Goal: Task Accomplishment & Management: Manage account settings

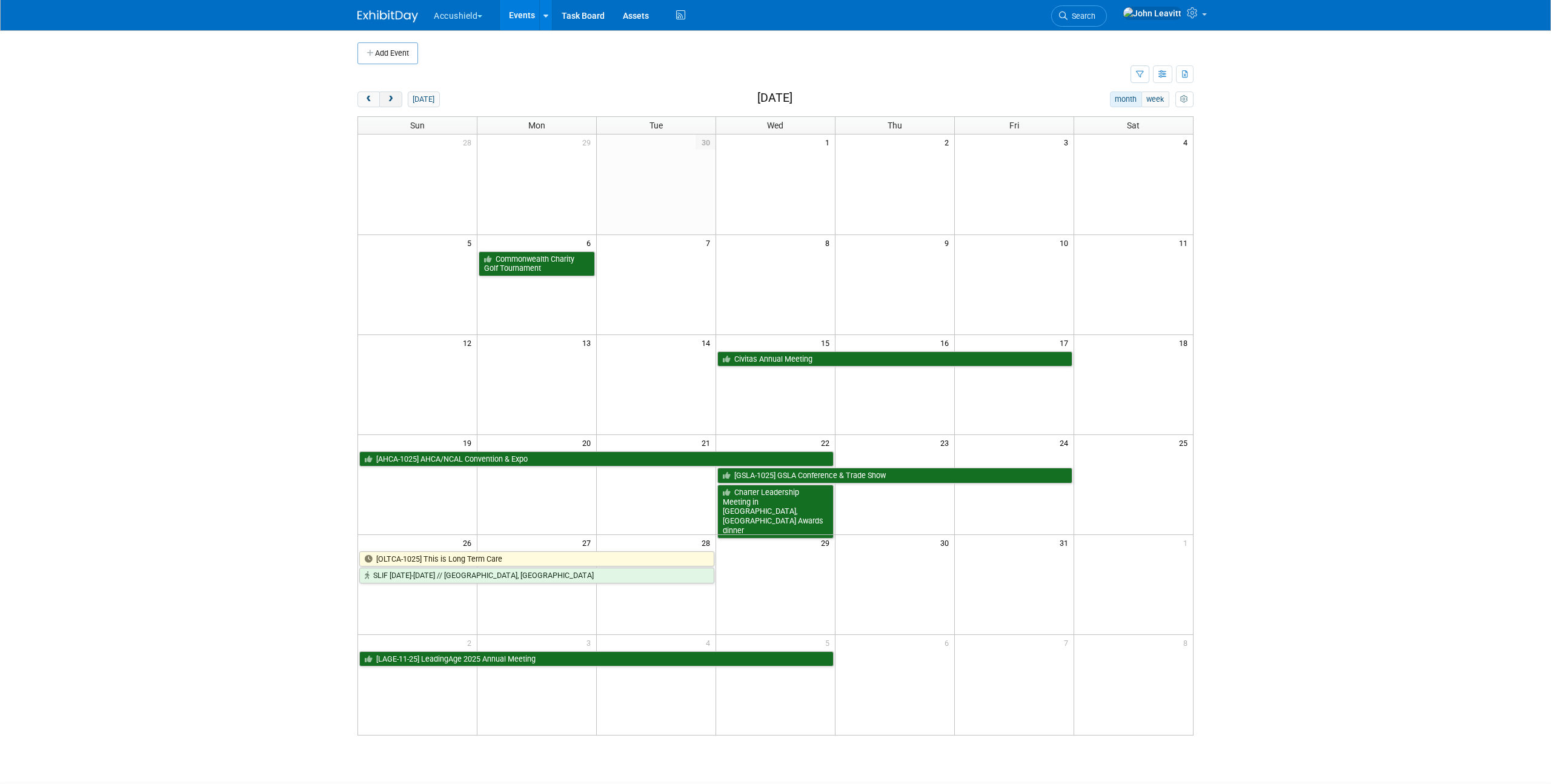
click at [394, 101] on span "next" at bounding box center [390, 99] width 9 height 8
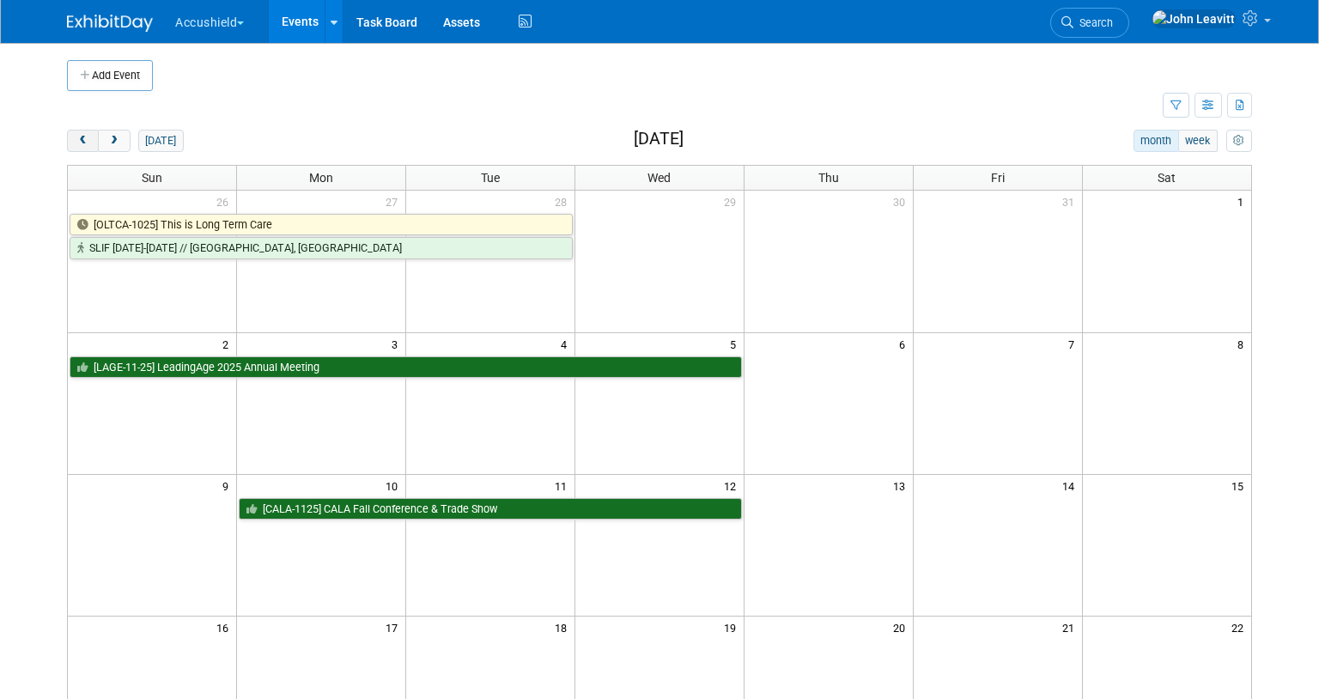
click at [84, 136] on span "prev" at bounding box center [82, 141] width 13 height 11
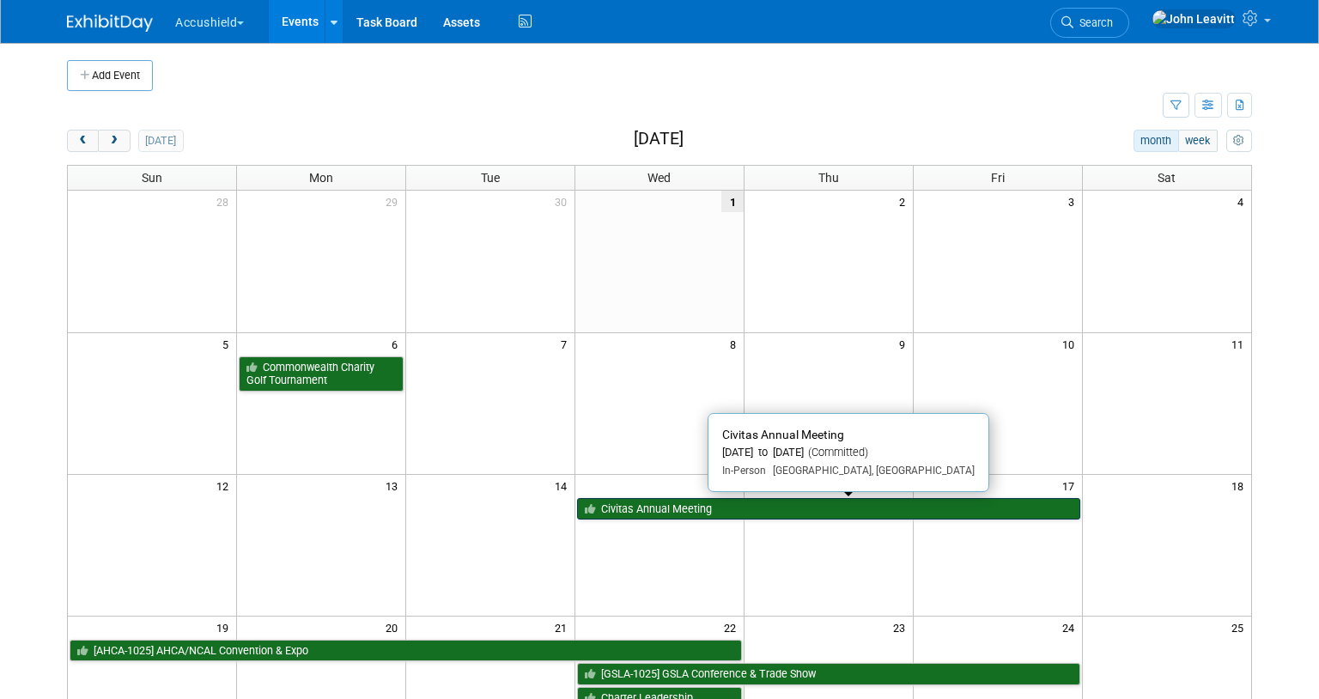
click at [667, 512] on link "Civitas Annual Meeting" at bounding box center [828, 509] width 503 height 22
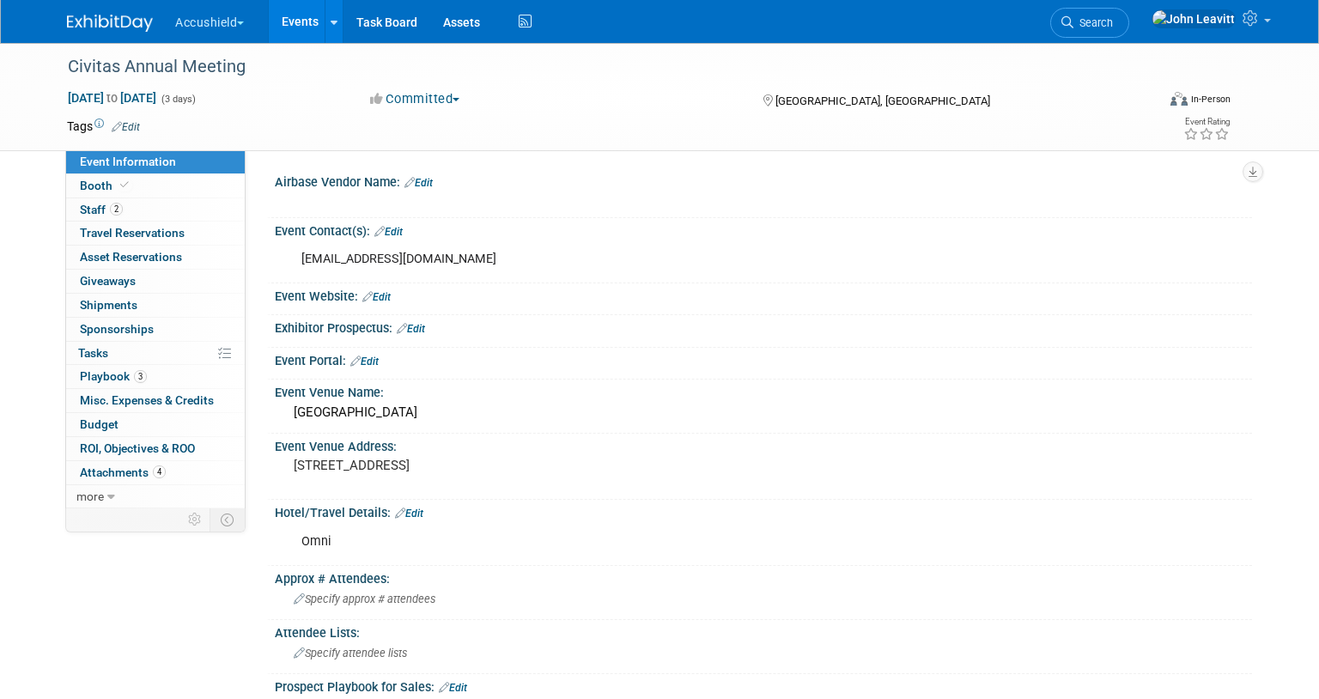
select select "Yes"
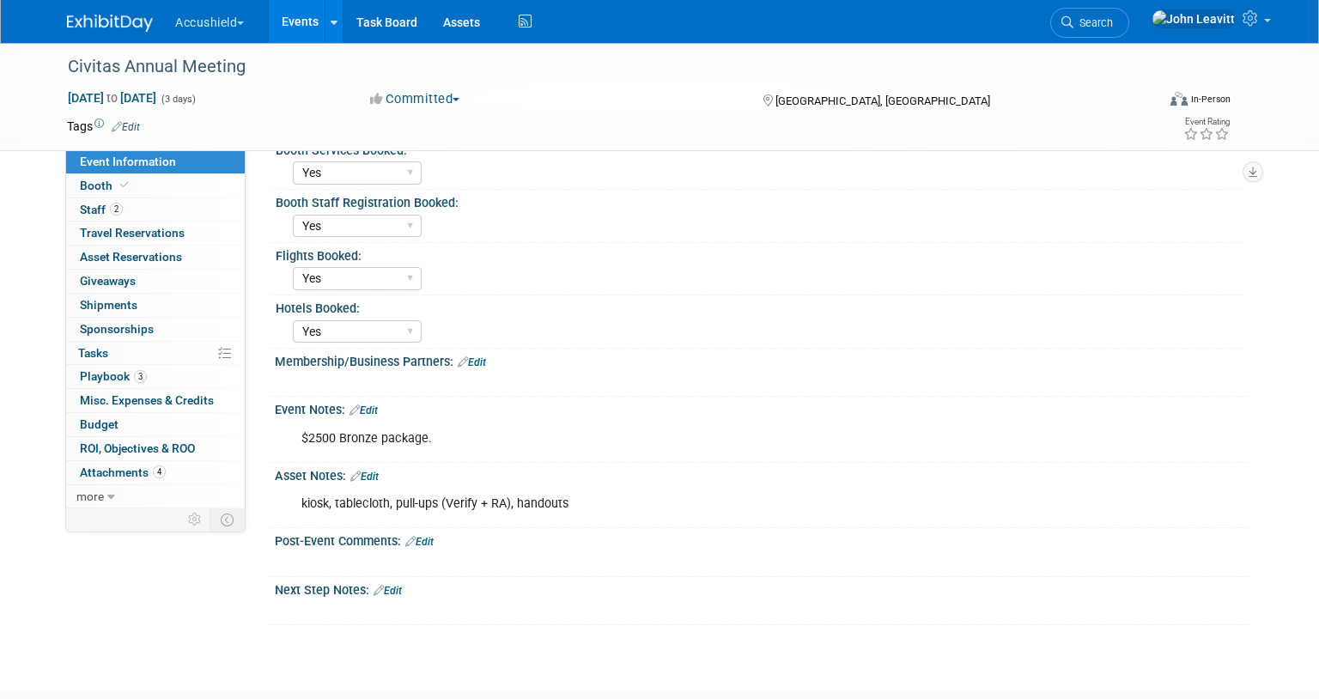
scroll to position [619, 0]
click at [369, 476] on link "Edit" at bounding box center [364, 478] width 28 height 12
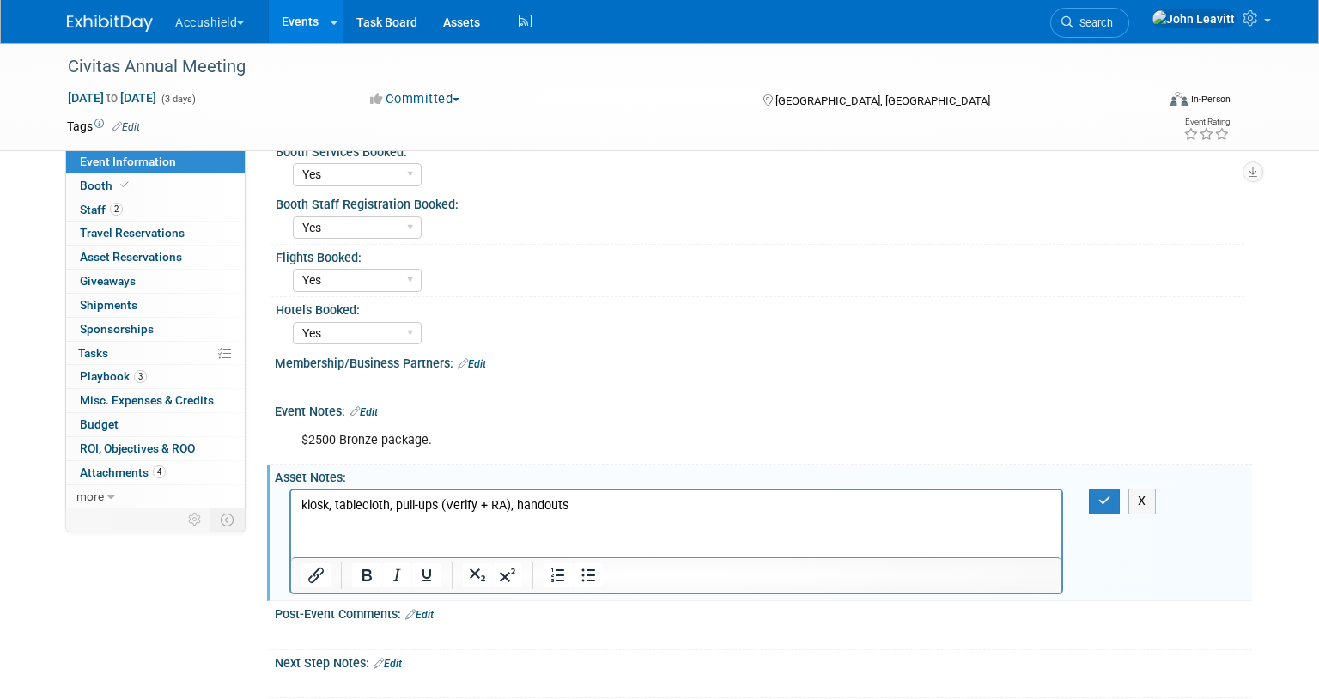
scroll to position [0, 0]
click at [604, 501] on p "kiosk, tablecloth, pull-ups (Verify + RA), handouts" at bounding box center [677, 505] width 751 height 17
click at [1109, 499] on icon "button" at bounding box center [1105, 501] width 13 height 12
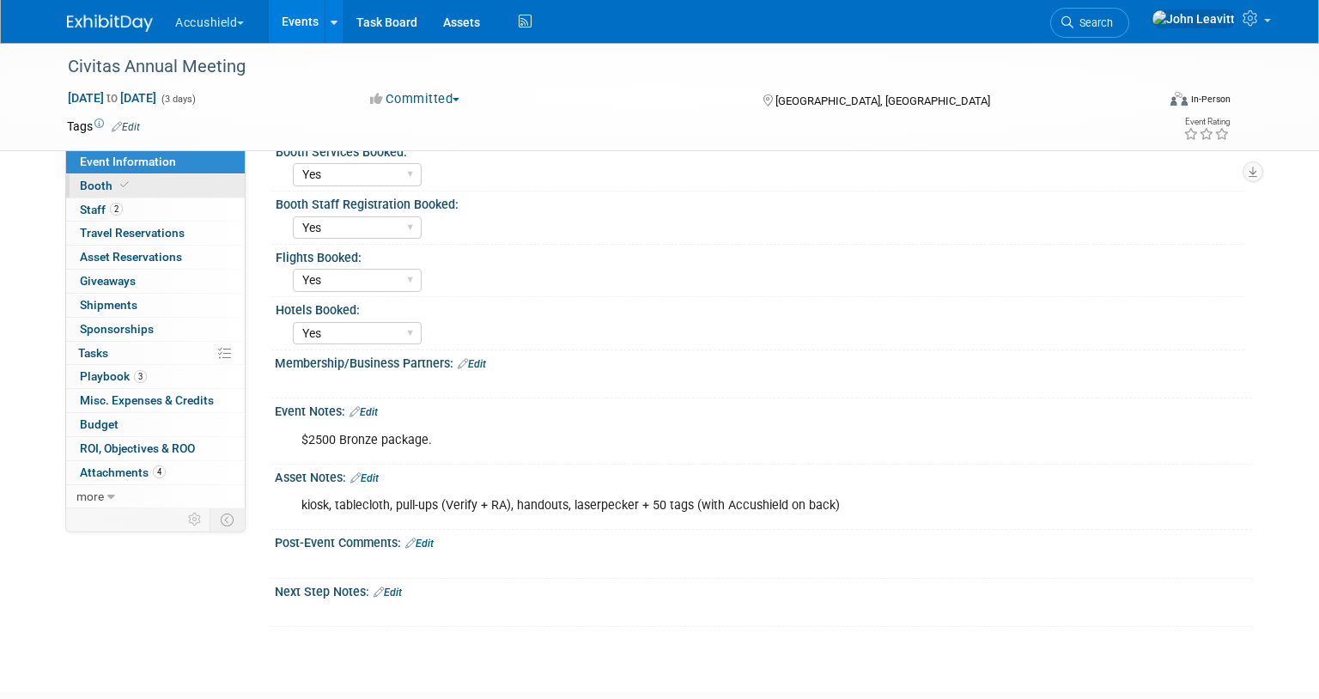
click at [101, 186] on span "Booth" at bounding box center [106, 186] width 52 height 14
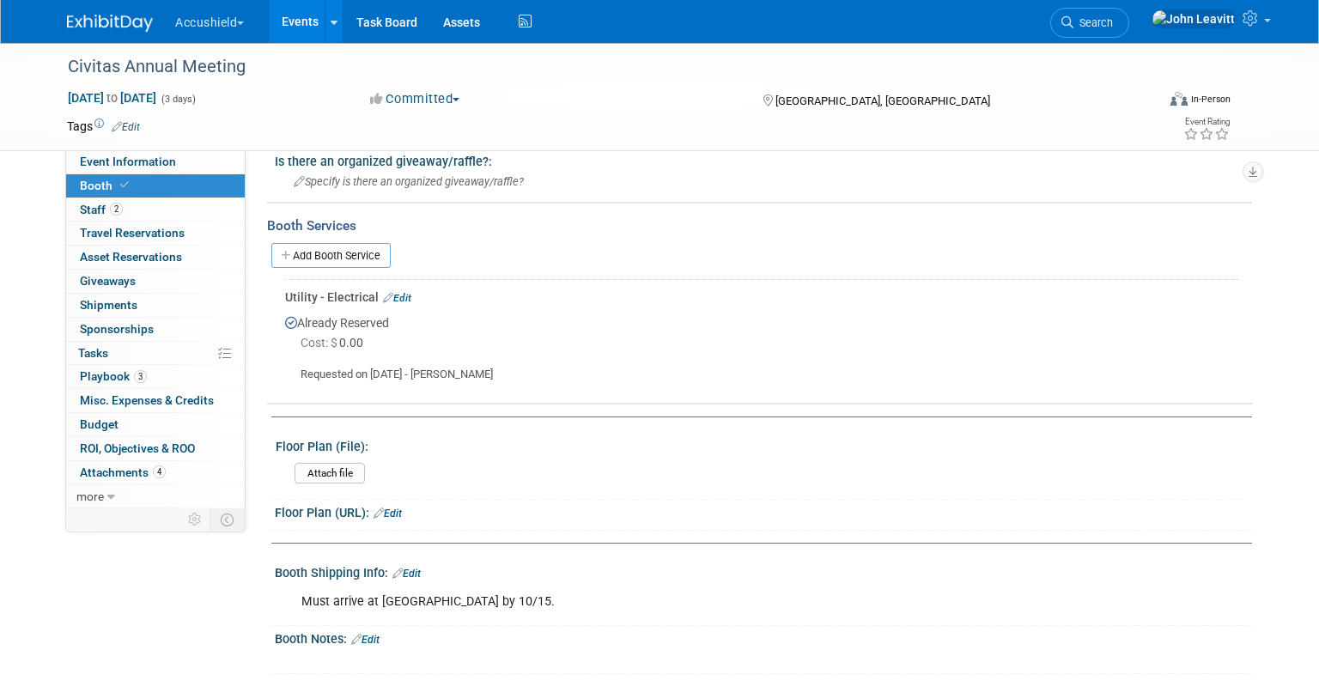
scroll to position [362, 0]
click at [121, 20] on img at bounding box center [110, 23] width 86 height 17
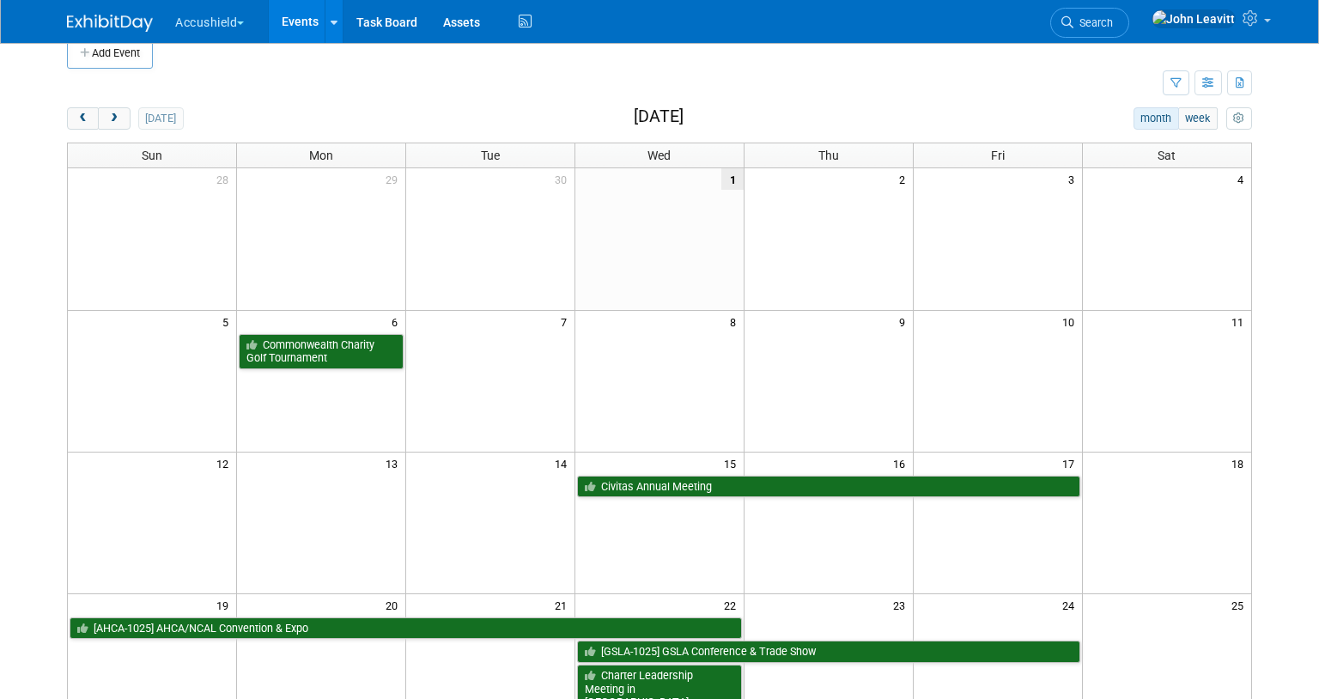
scroll to position [23, 0]
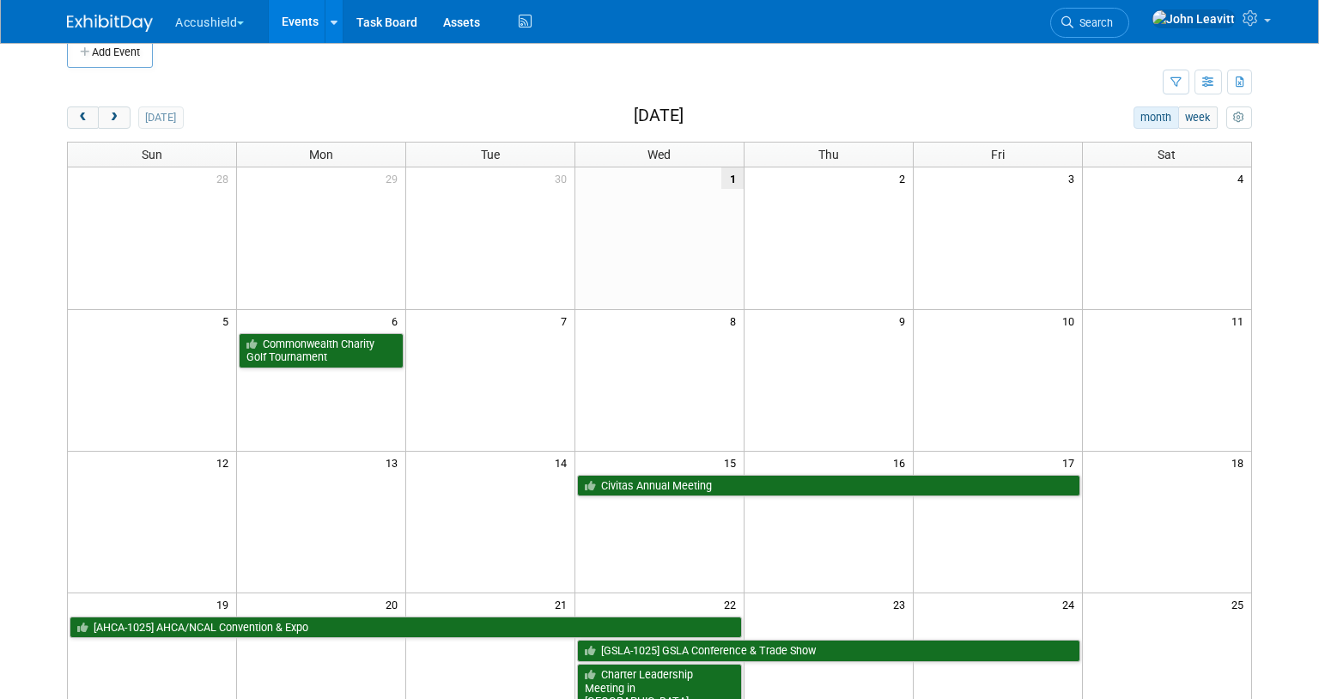
click at [372, 510] on td at bounding box center [321, 522] width 169 height 142
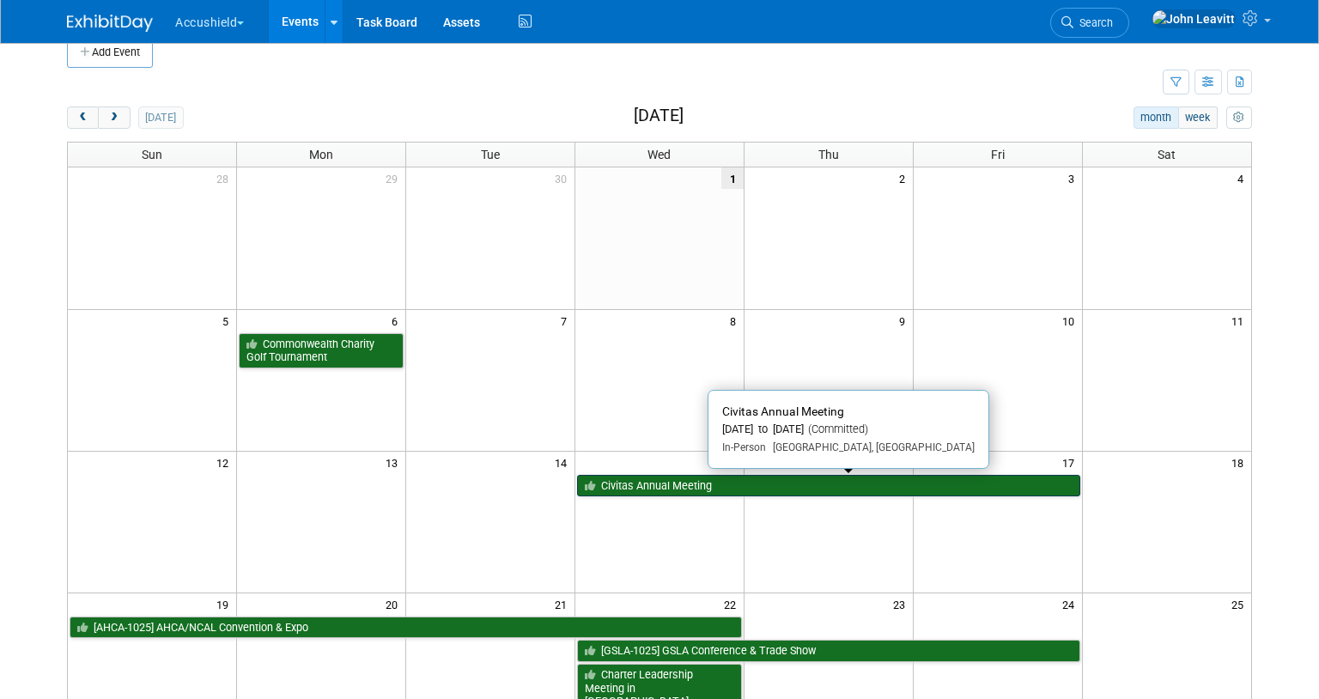
click at [640, 478] on link "Civitas Annual Meeting" at bounding box center [828, 486] width 503 height 22
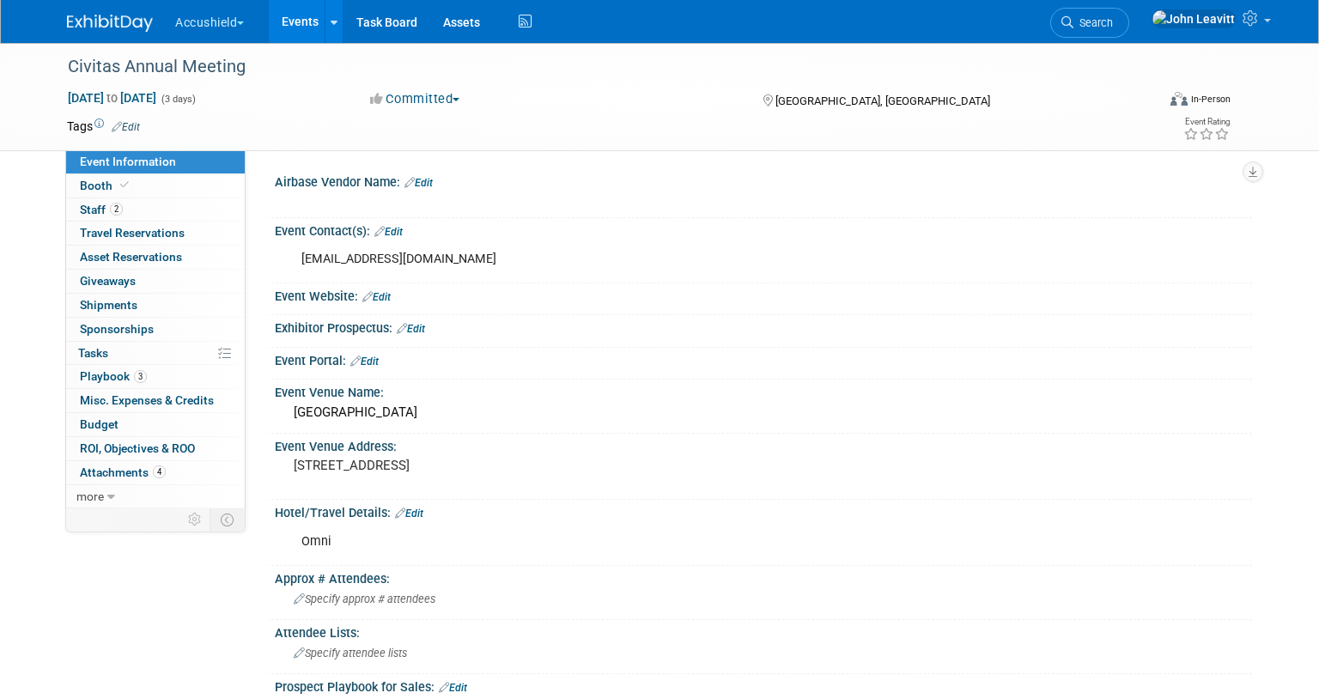
select select "Yes"
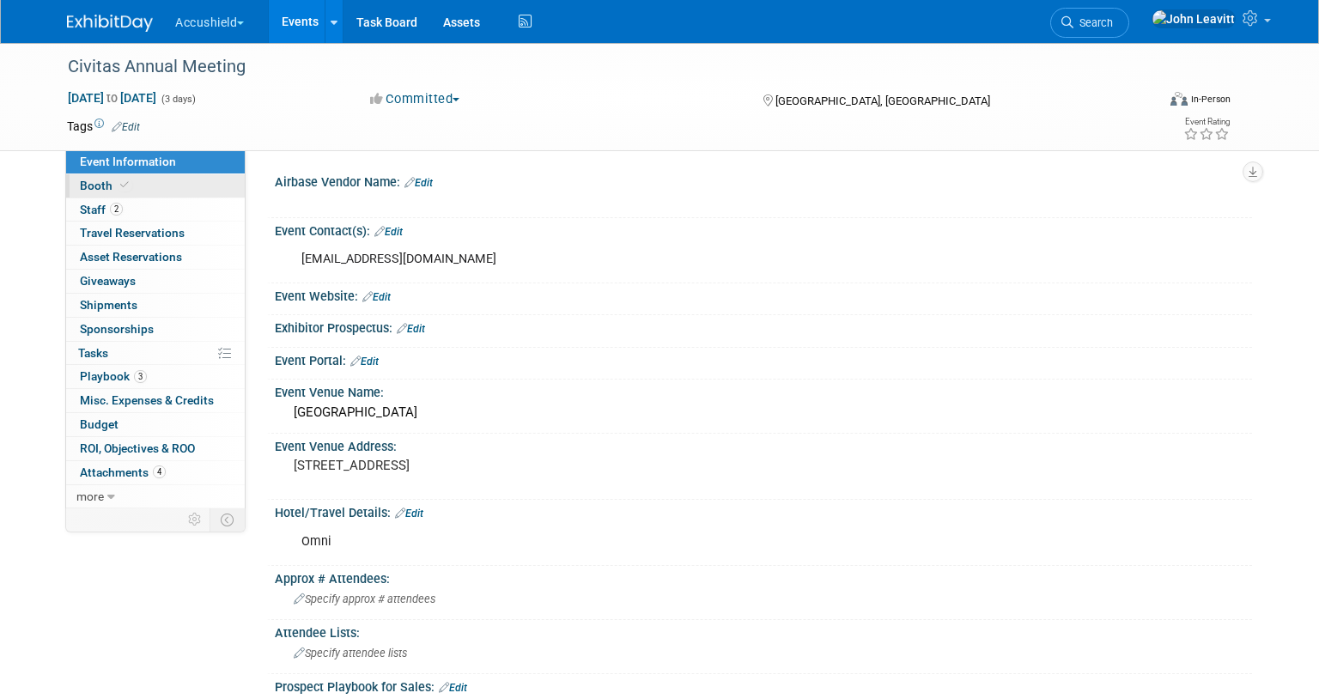
click at [120, 186] on icon at bounding box center [124, 184] width 9 height 9
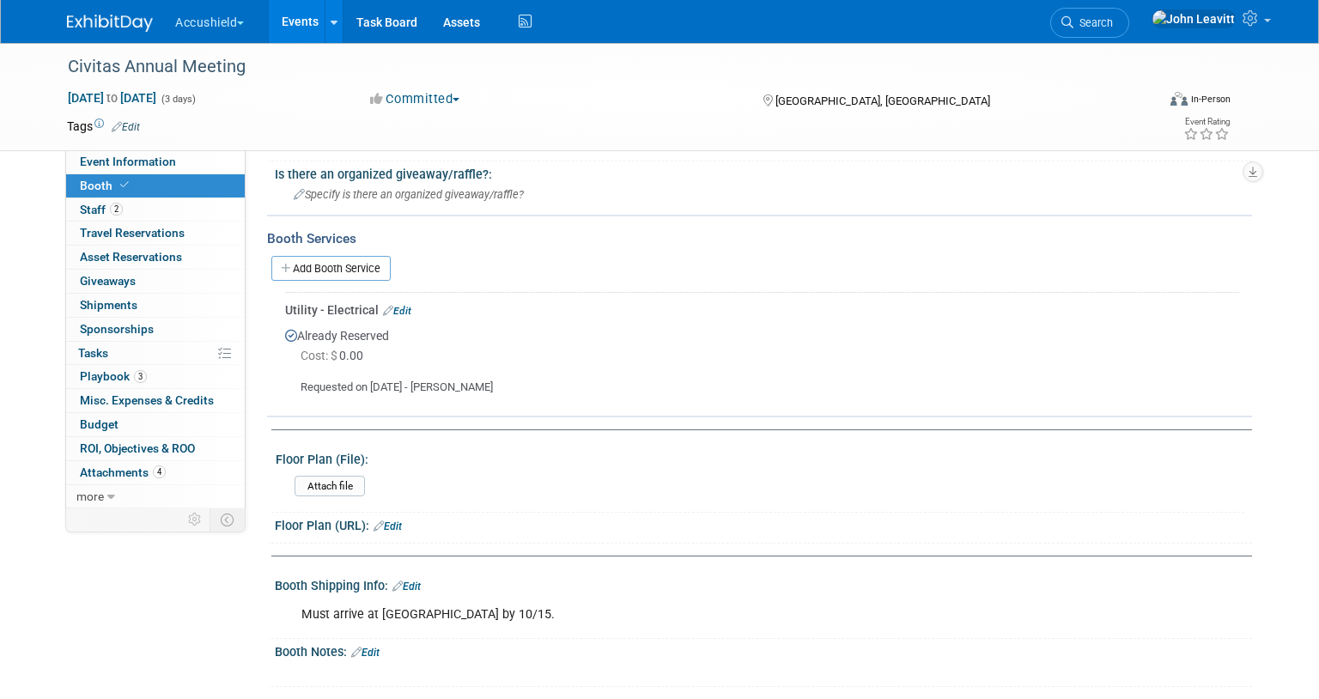
scroll to position [521, 0]
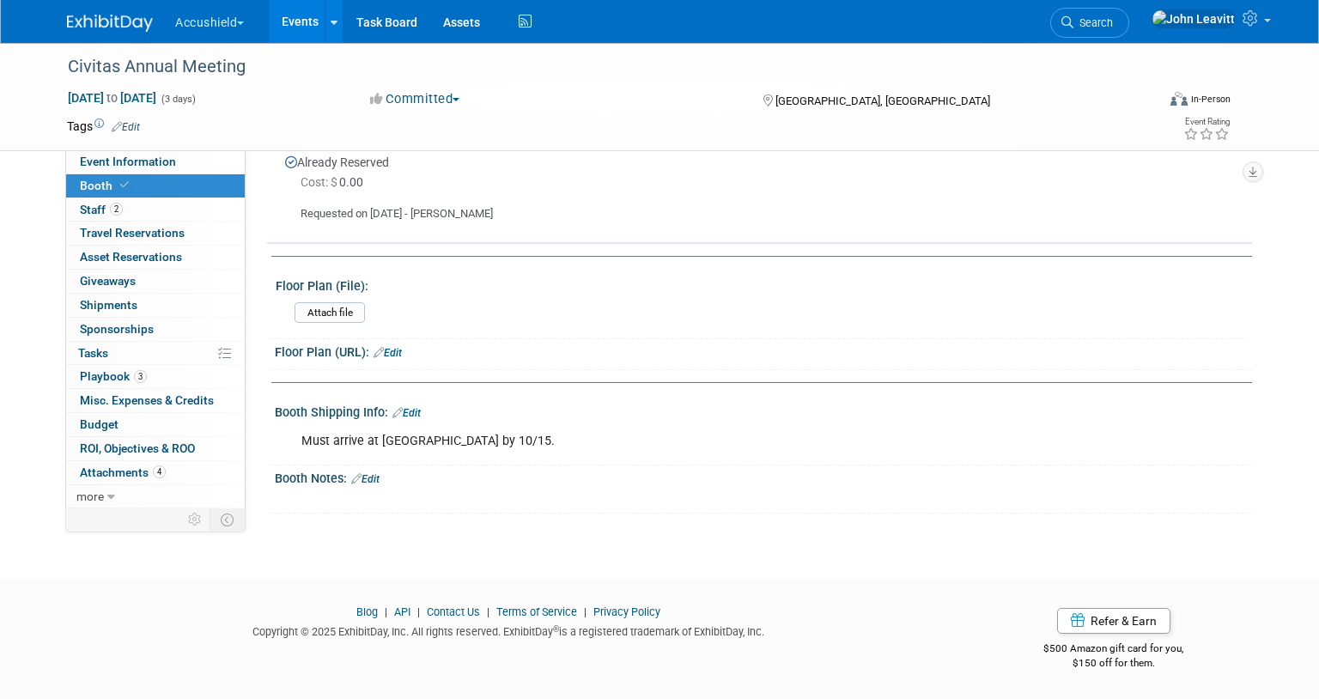
click at [415, 408] on link "Edit" at bounding box center [407, 413] width 28 height 12
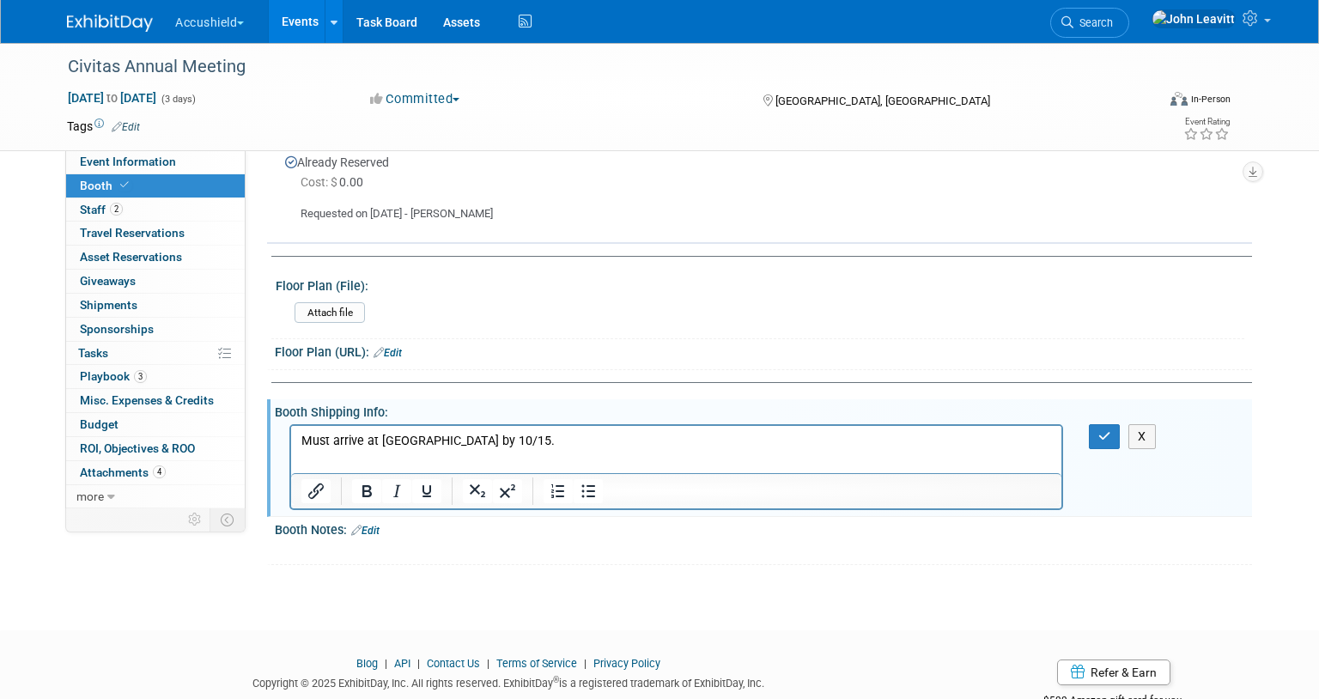
scroll to position [0, 0]
click at [553, 449] on html "Must arrive at Omni by 10/15." at bounding box center [676, 437] width 771 height 24
click at [1113, 440] on button "button" at bounding box center [1105, 436] width 32 height 25
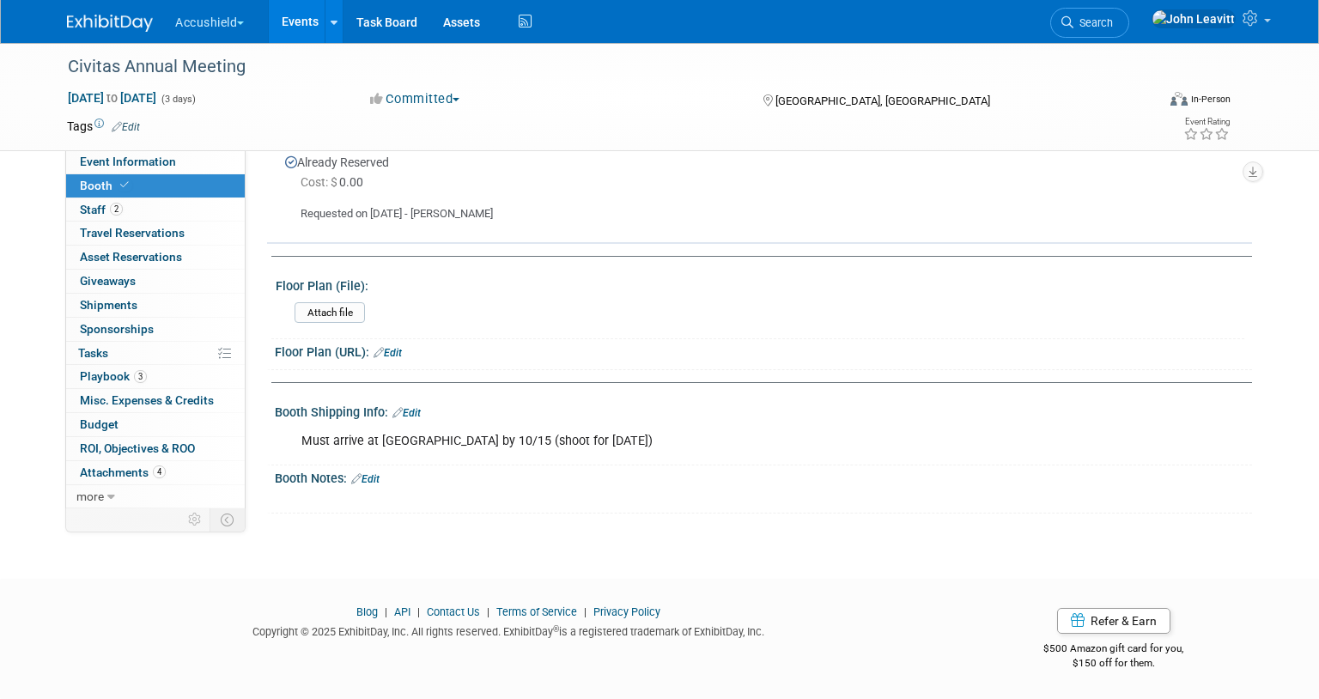
click at [411, 407] on link "Edit" at bounding box center [407, 413] width 28 height 12
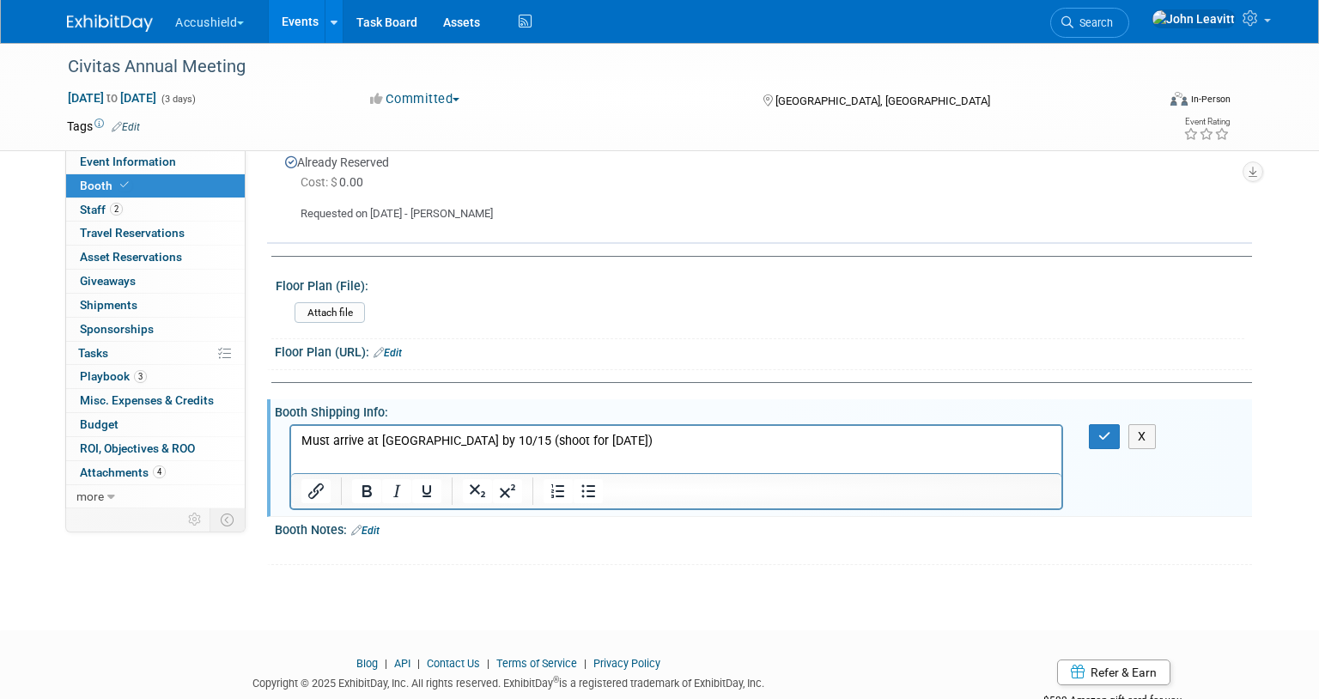
click at [600, 441] on p "Must arrive at Omni by 10/15 (shoot for Mon 10/13)" at bounding box center [677, 440] width 751 height 17
click at [109, 156] on span "Event Information" at bounding box center [128, 162] width 96 height 14
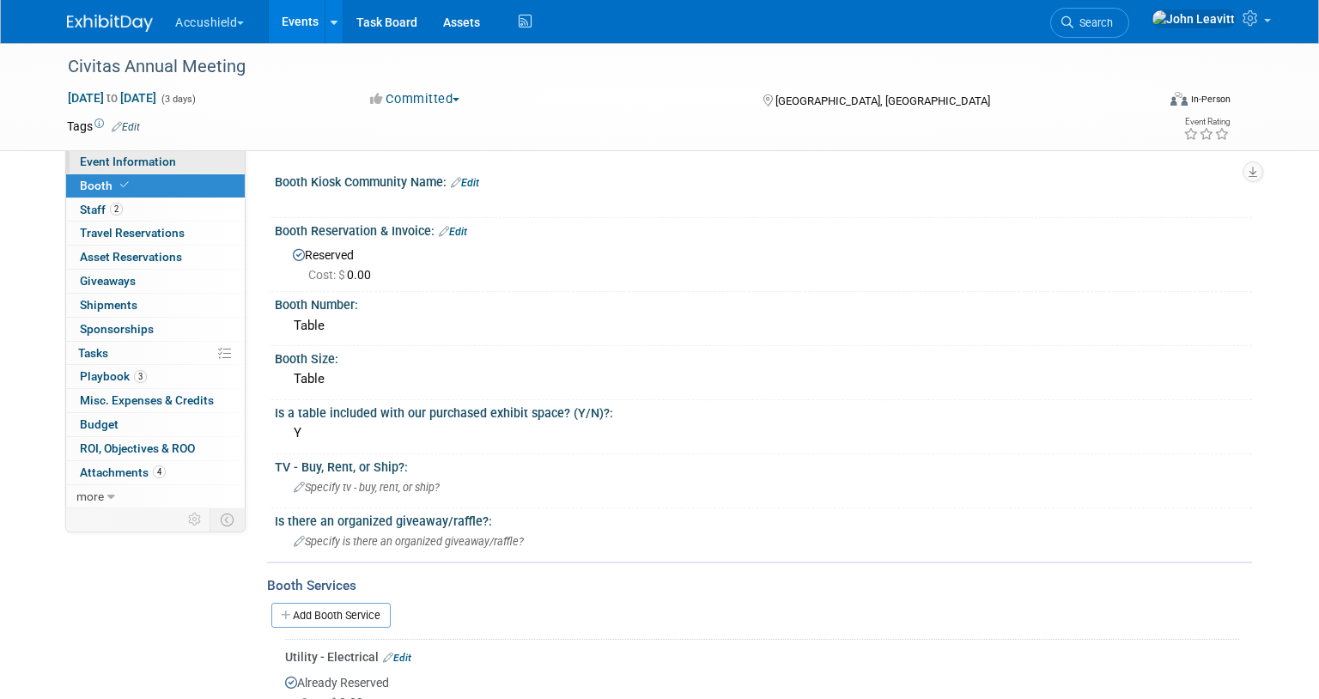
select select "Yes"
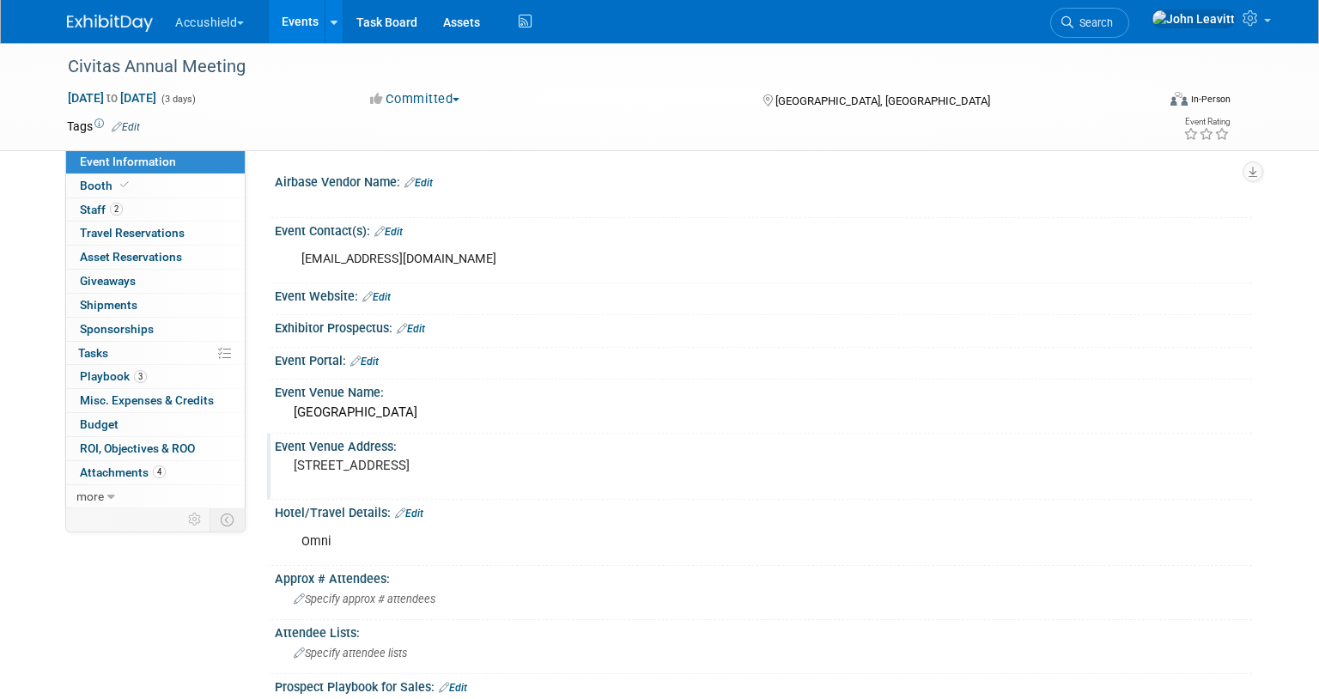
click at [314, 467] on pre "1300 HOUSTON ST, FORT WORTH, TX 76102" at bounding box center [478, 465] width 369 height 15
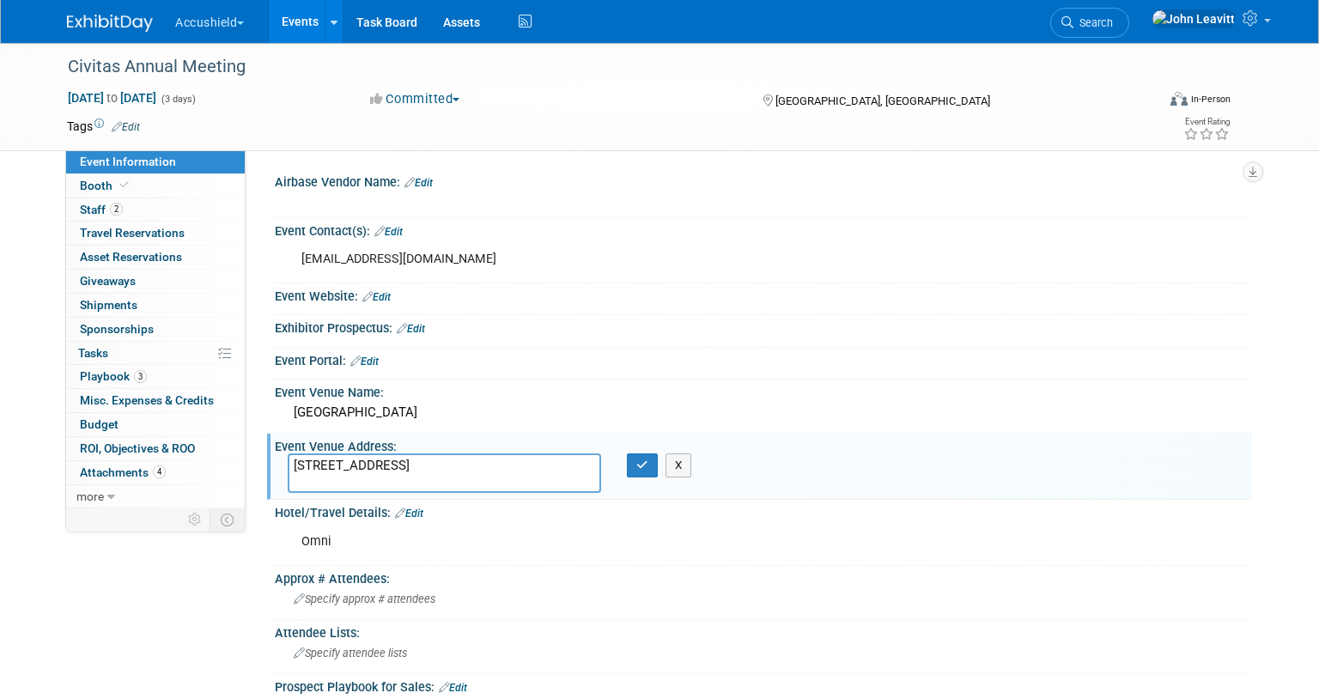
click at [314, 467] on textarea "1300 HOUSTON ST, FORT WORTH, TX 76102" at bounding box center [445, 474] width 314 height 40
click at [678, 469] on button "X" at bounding box center [679, 466] width 27 height 24
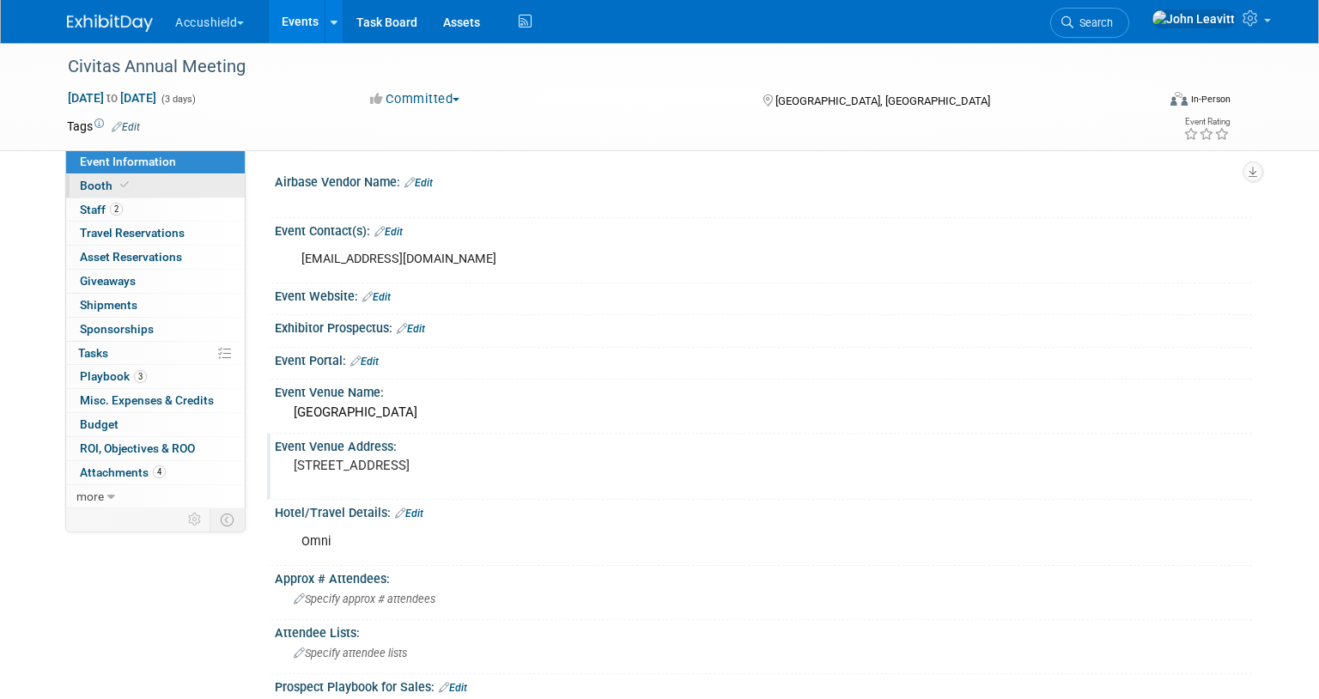
click at [108, 174] on link "Booth" at bounding box center [155, 185] width 179 height 23
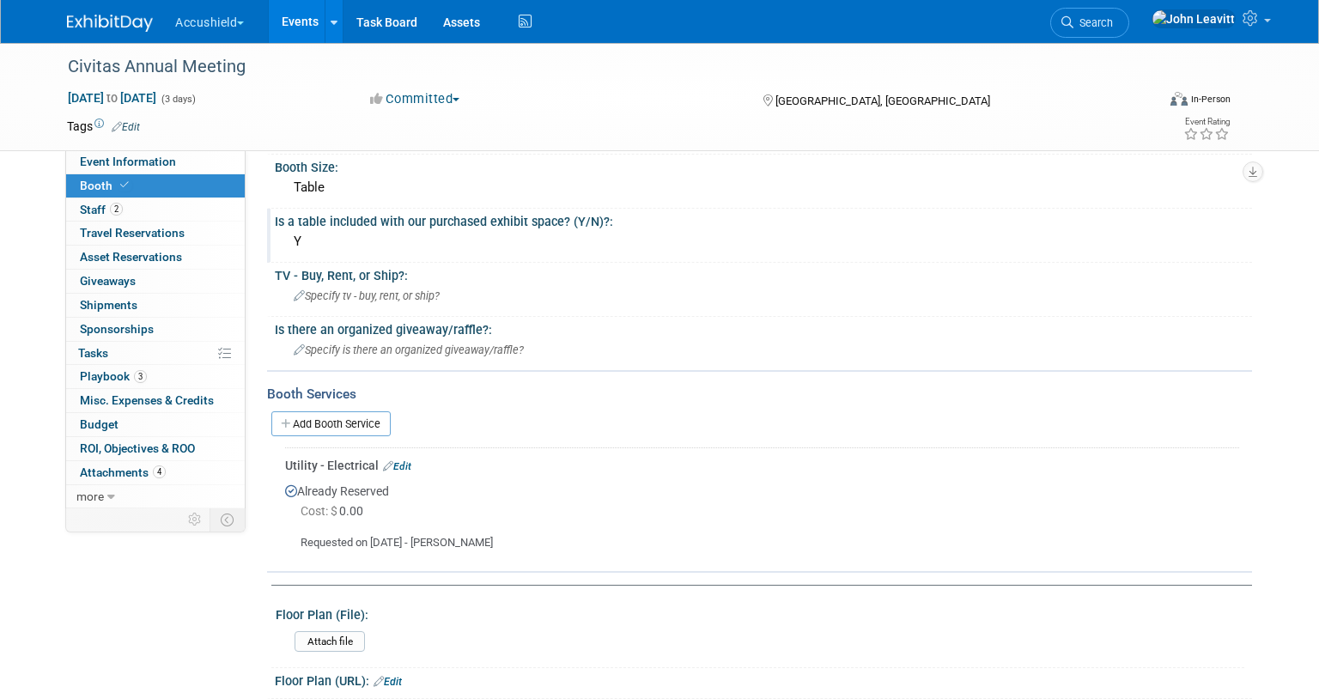
scroll to position [521, 0]
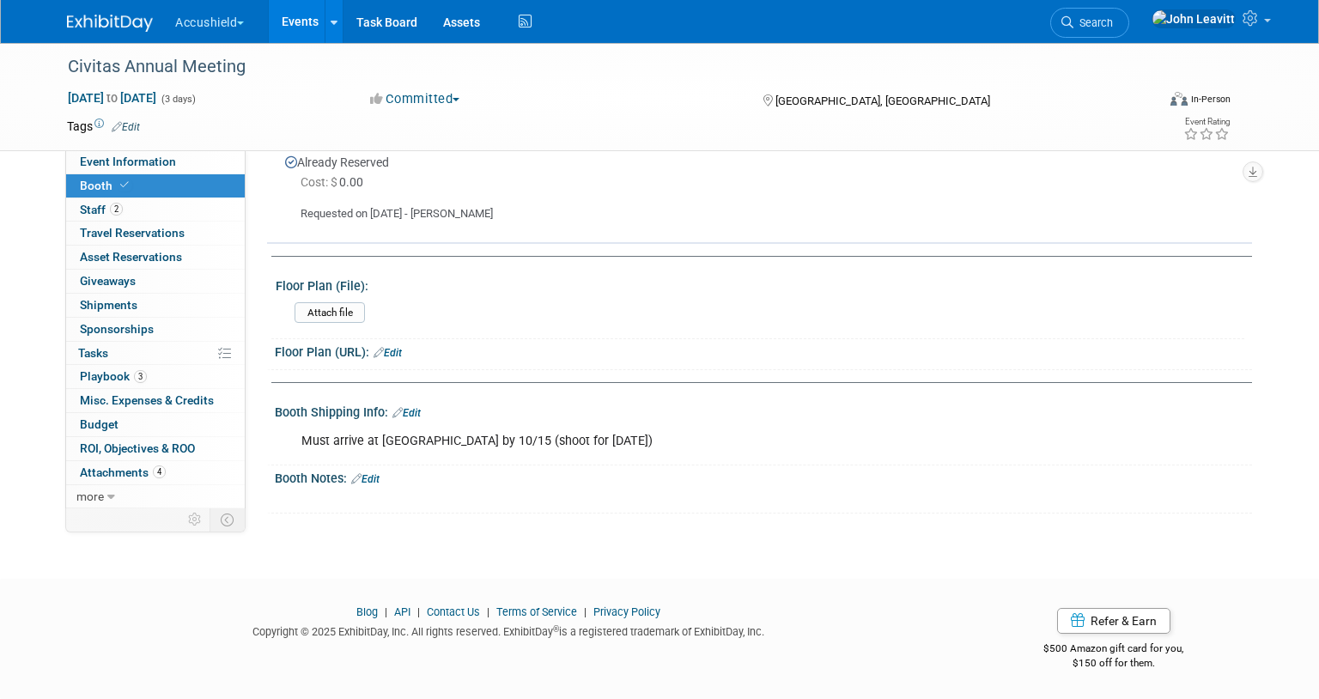
click at [416, 413] on link "Edit" at bounding box center [407, 413] width 28 height 12
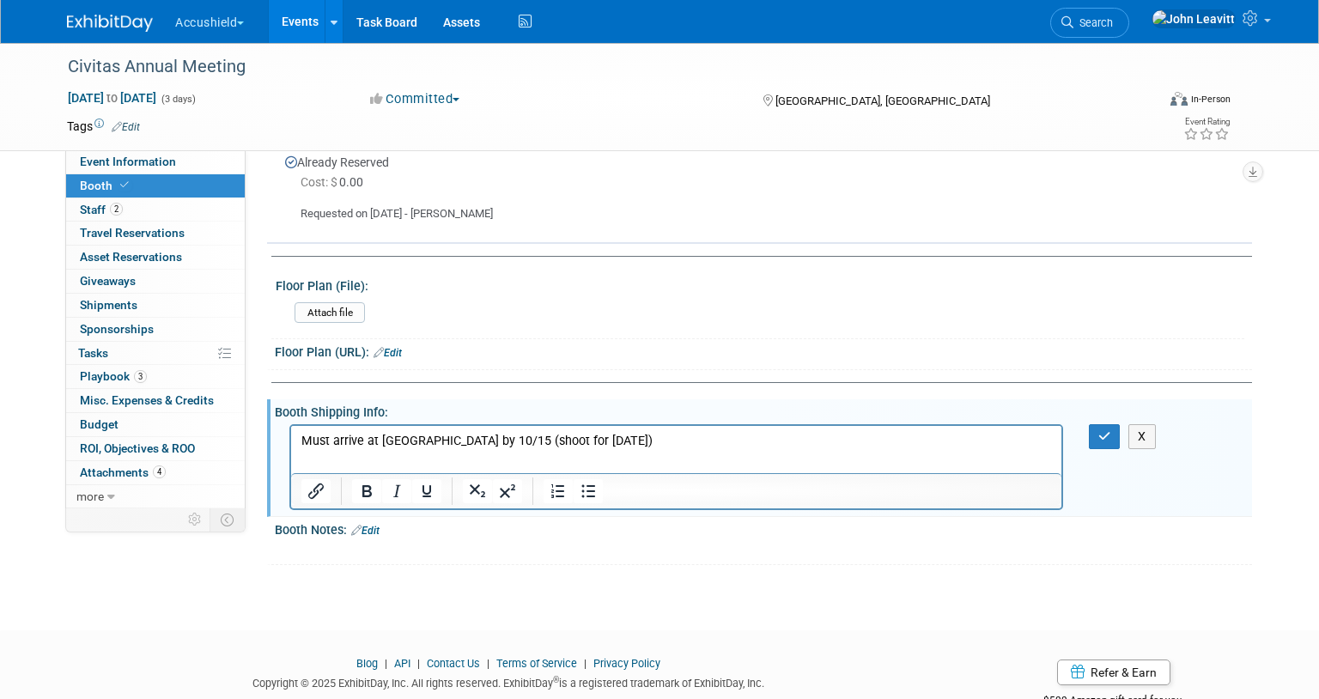
scroll to position [0, 0]
click at [625, 447] on p "Must arrive at Omni by 10/15 (shoot for Mon 10/13)" at bounding box center [677, 440] width 751 height 17
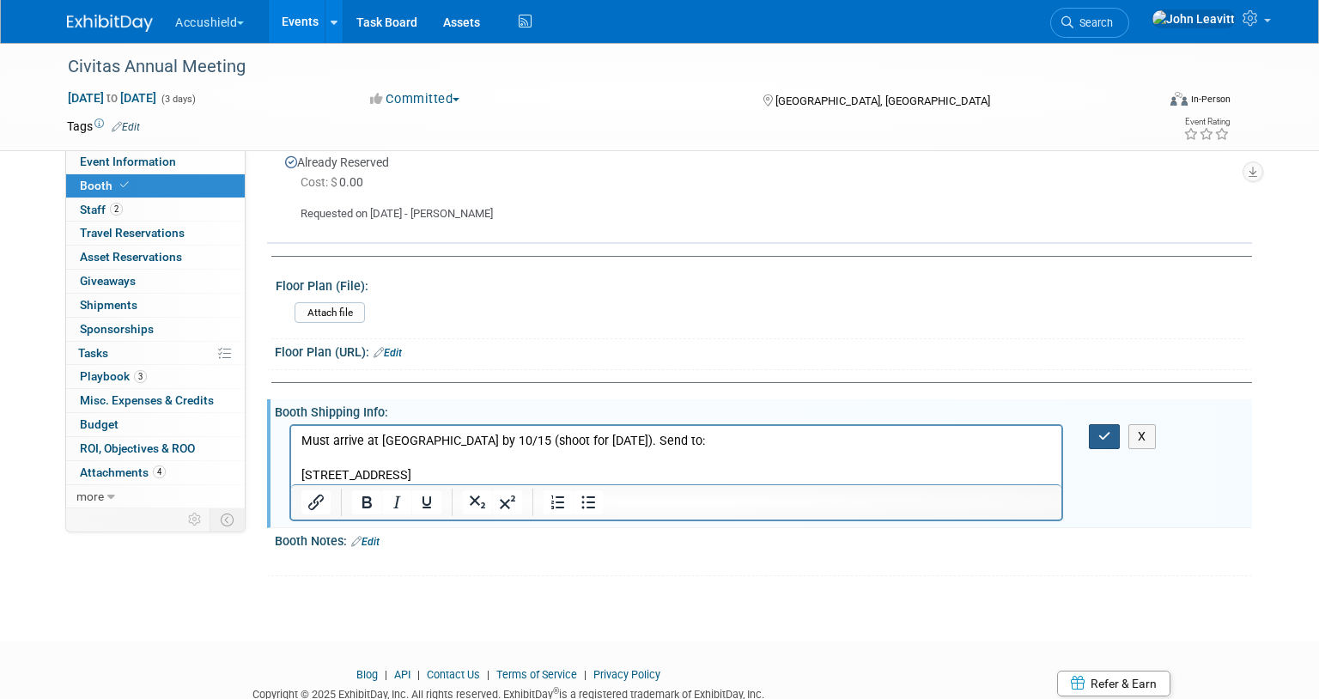
click at [1100, 442] on button "button" at bounding box center [1105, 436] width 32 height 25
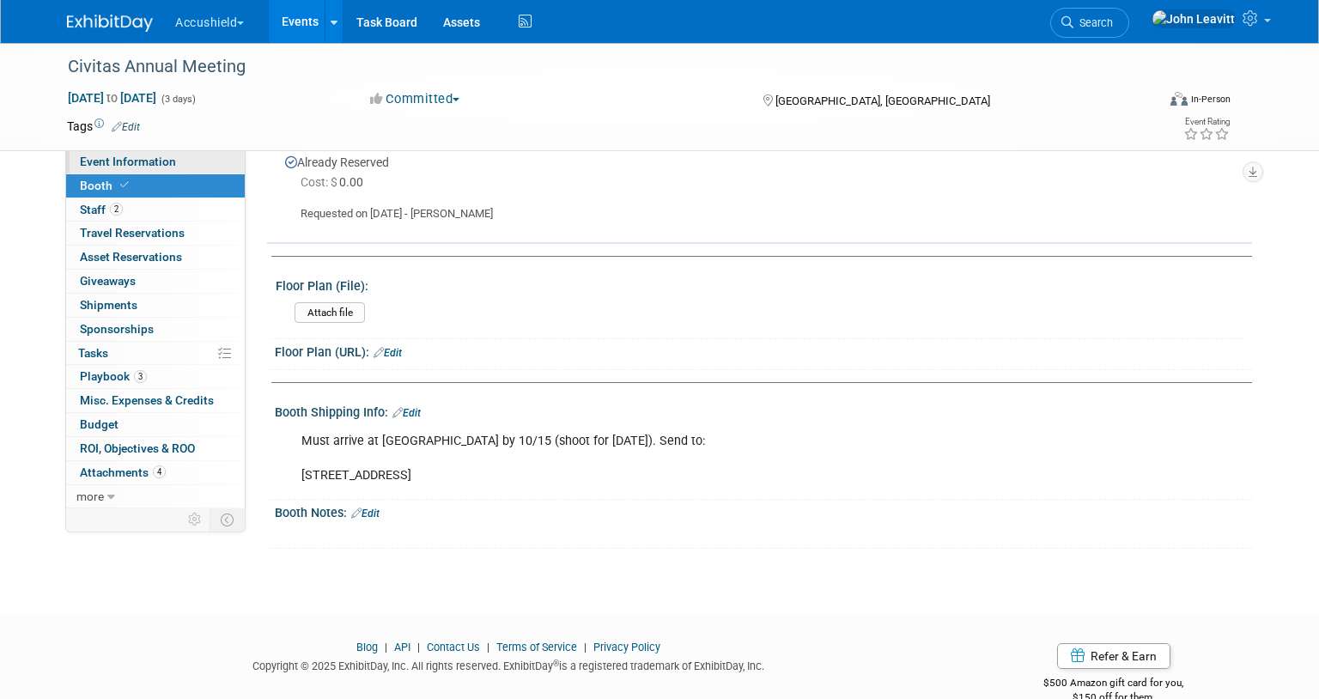
click at [124, 159] on span "Event Information" at bounding box center [128, 162] width 96 height 14
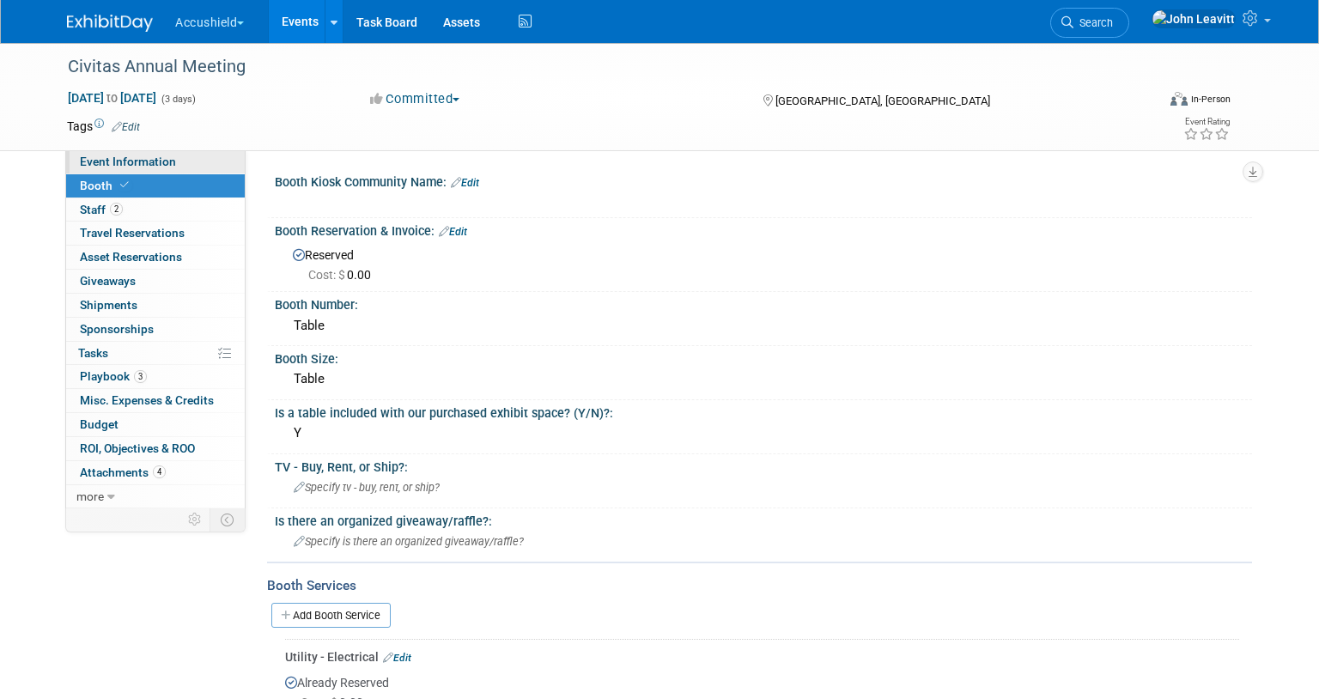
select select "Yes"
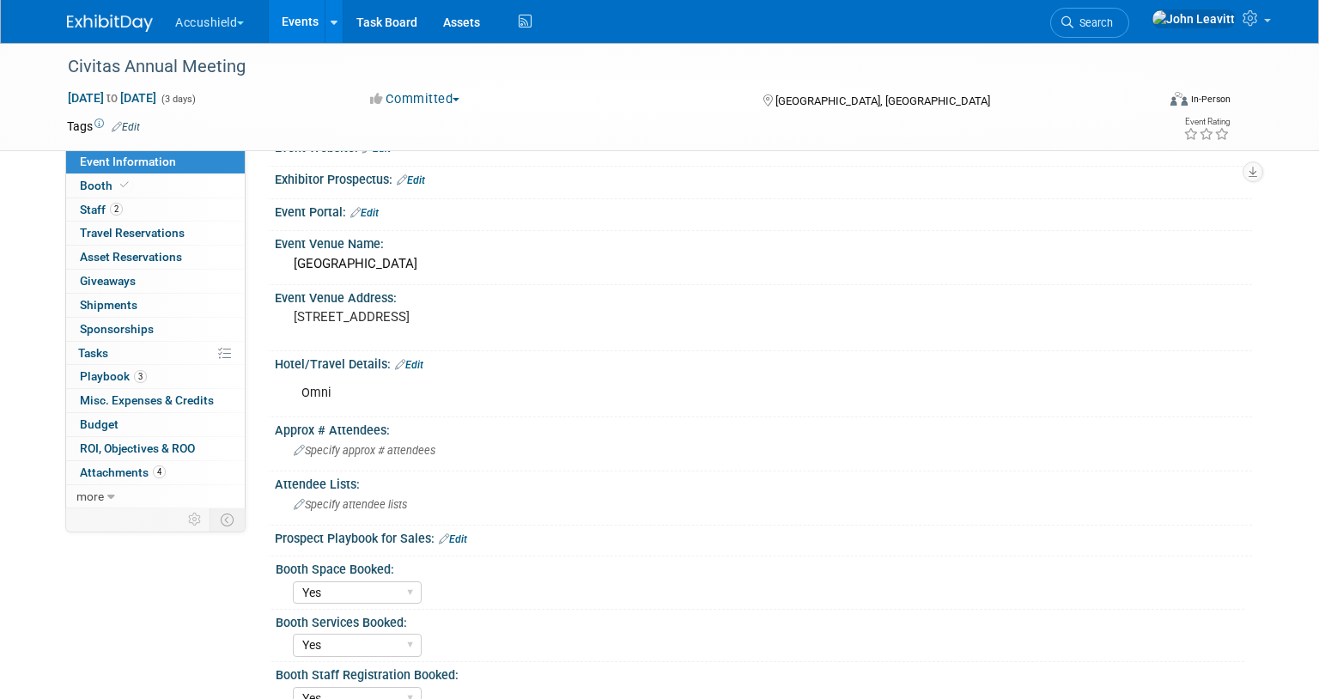
scroll to position [124, 0]
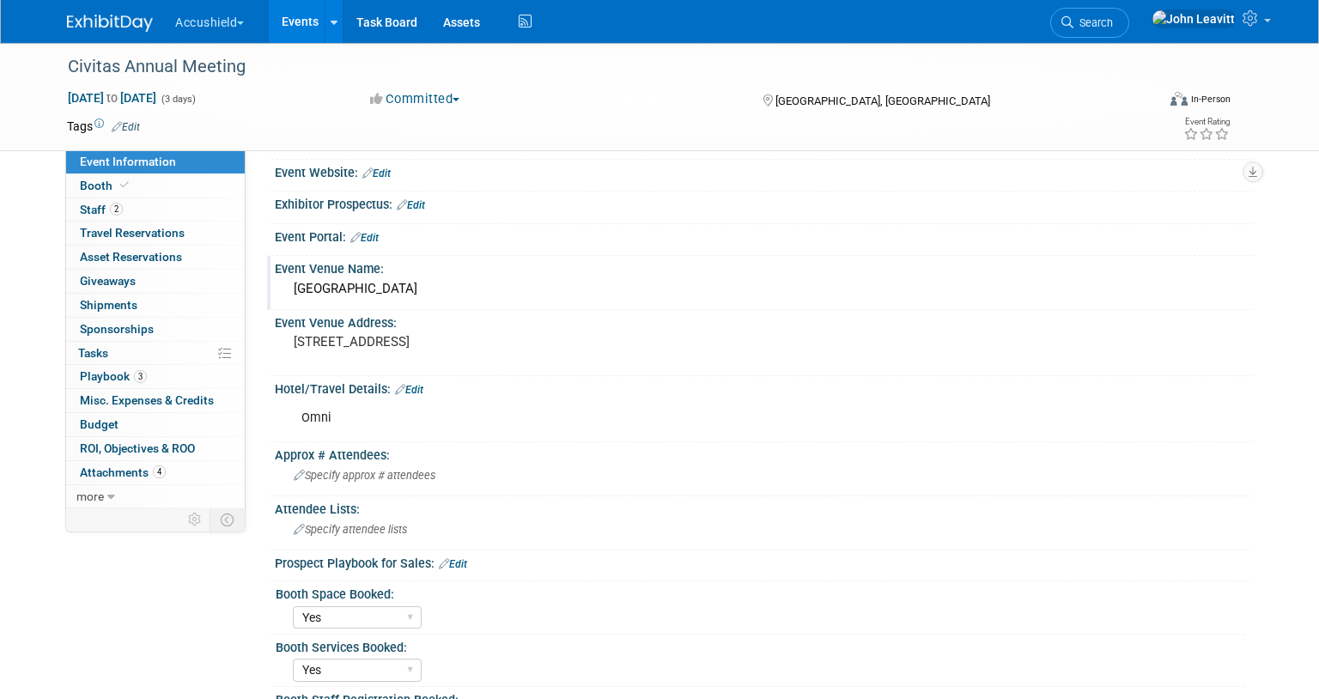
drag, startPoint x: 296, startPoint y: 293, endPoint x: 429, endPoint y: 296, distance: 132.3
click at [429, 296] on div "Omni Fort Worth Hotel" at bounding box center [764, 289] width 952 height 27
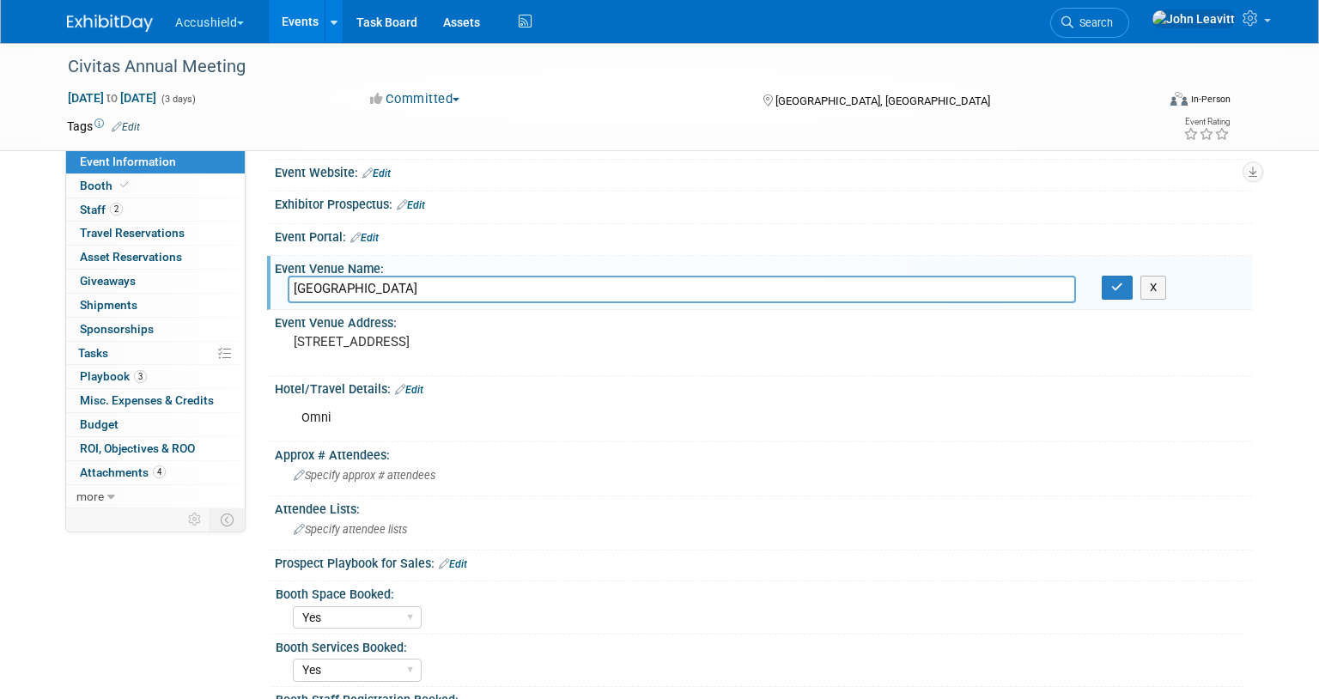
click at [429, 296] on input "Omni Fort Worth Hotel" at bounding box center [682, 289] width 789 height 27
click at [118, 189] on span at bounding box center [124, 185] width 15 height 13
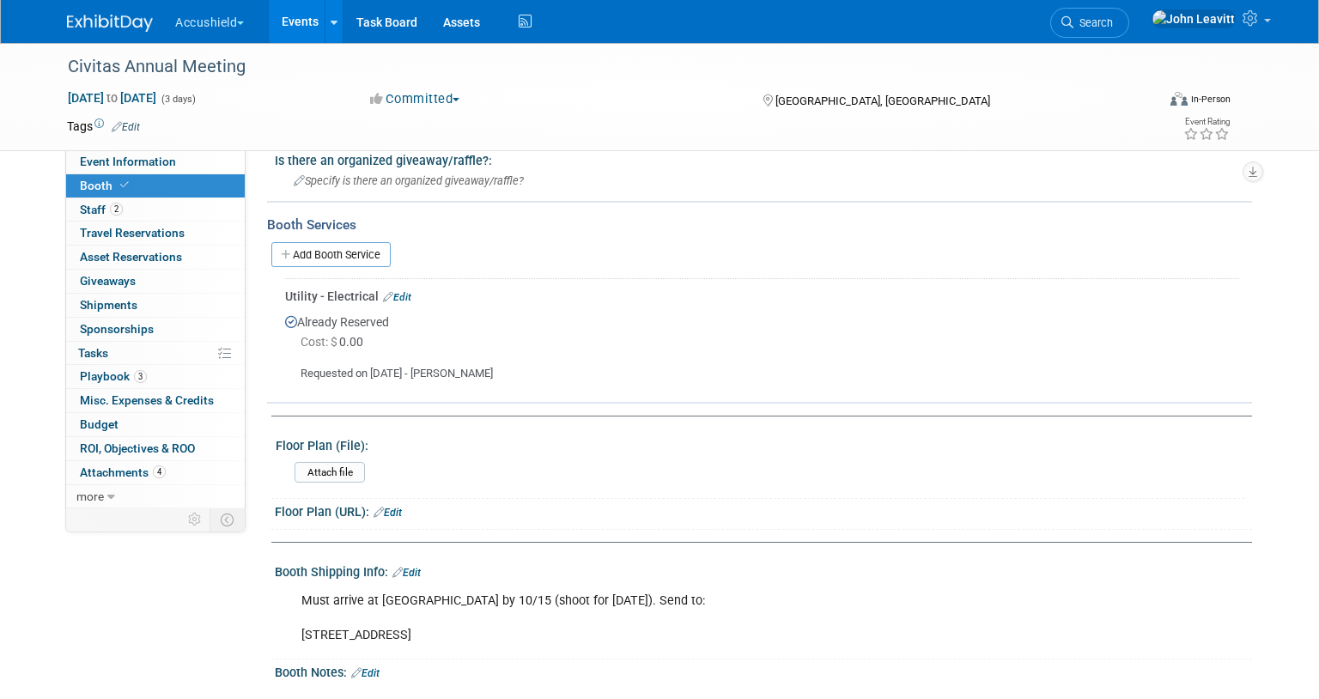
scroll to position [555, 0]
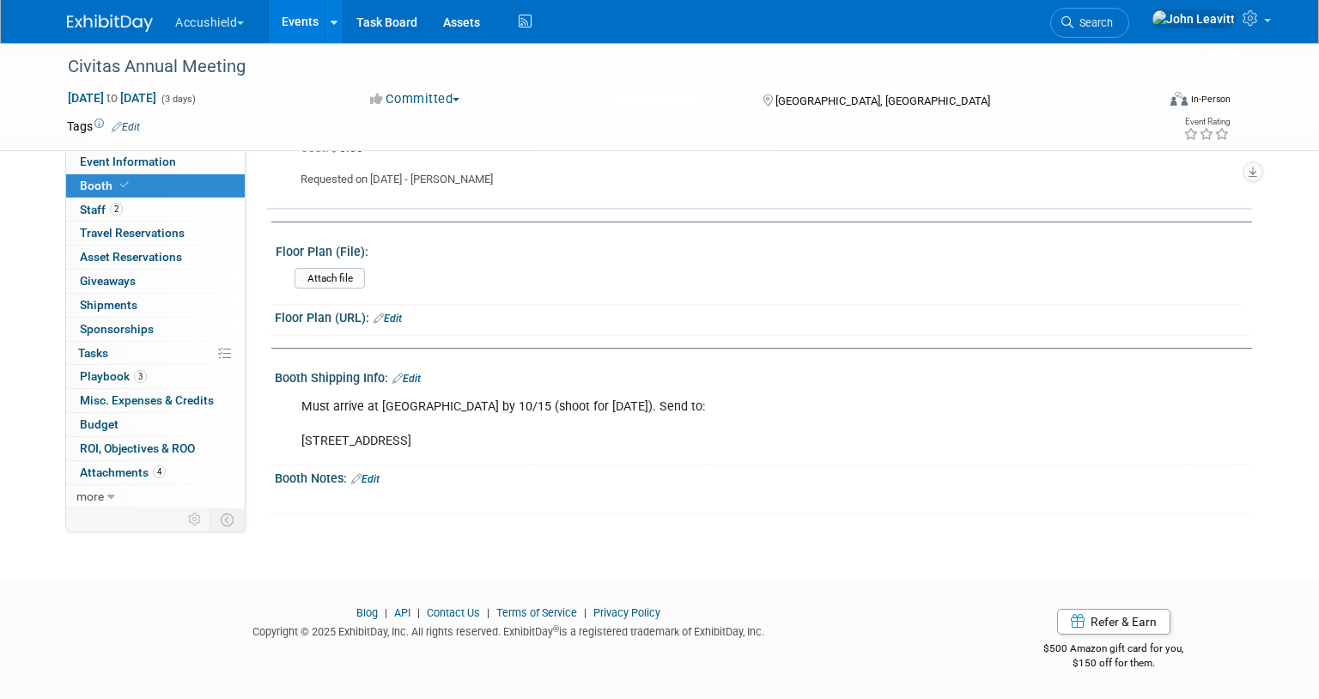
click at [417, 380] on link "Edit" at bounding box center [407, 379] width 28 height 12
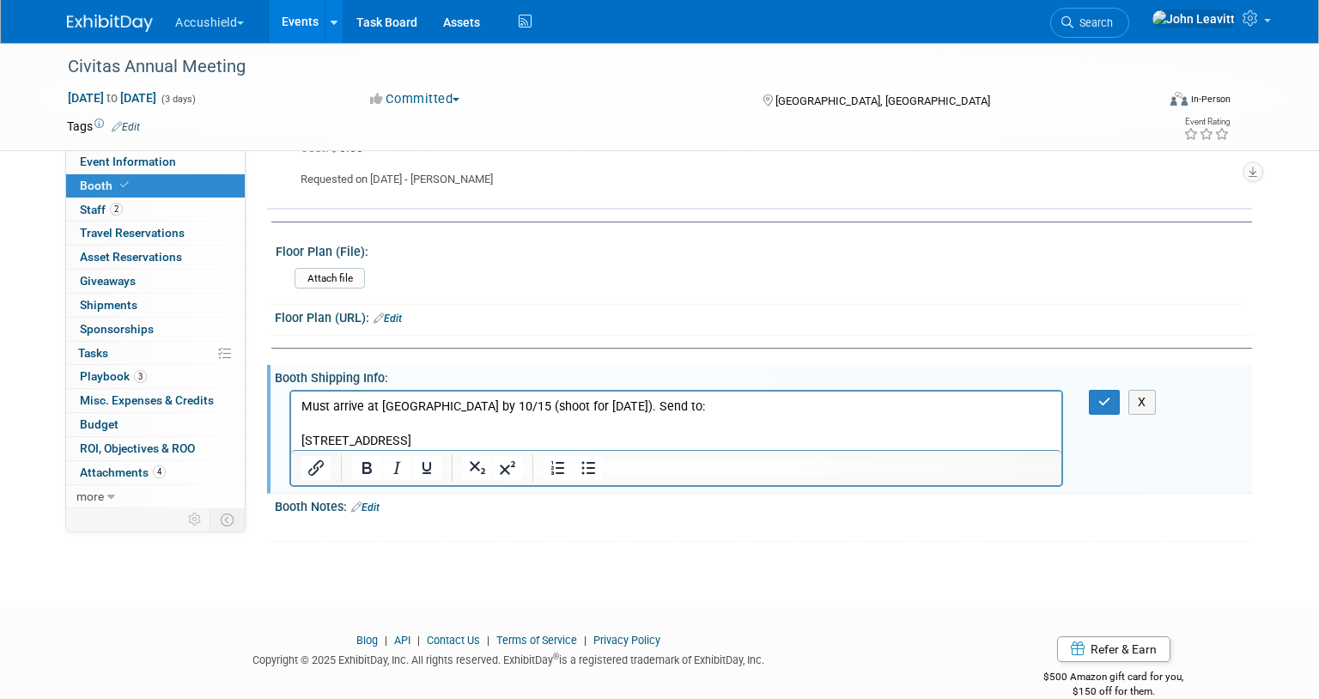
scroll to position [0, 0]
click at [326, 420] on p "Must arrive at Omni by 10/15 (shoot for Mon 10/13). Send to: 1300 HOUSTON ST, F…" at bounding box center [677, 424] width 751 height 52
click at [469, 425] on p "Must arrive at Omni by 10/15 (shoot for Mon 10/13). Send to: Omni Fort Worth Ho…" at bounding box center [677, 424] width 751 height 52
click at [1094, 390] on button "button" at bounding box center [1105, 402] width 32 height 25
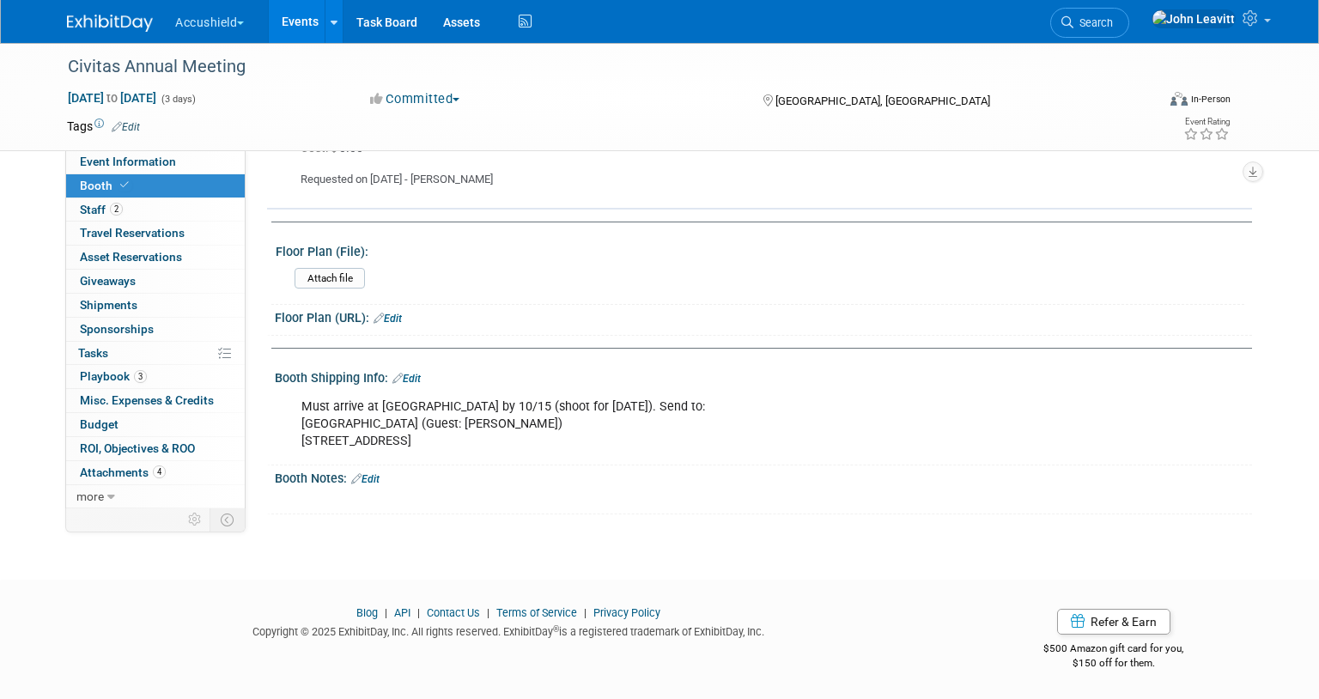
click at [129, 21] on img at bounding box center [110, 23] width 86 height 17
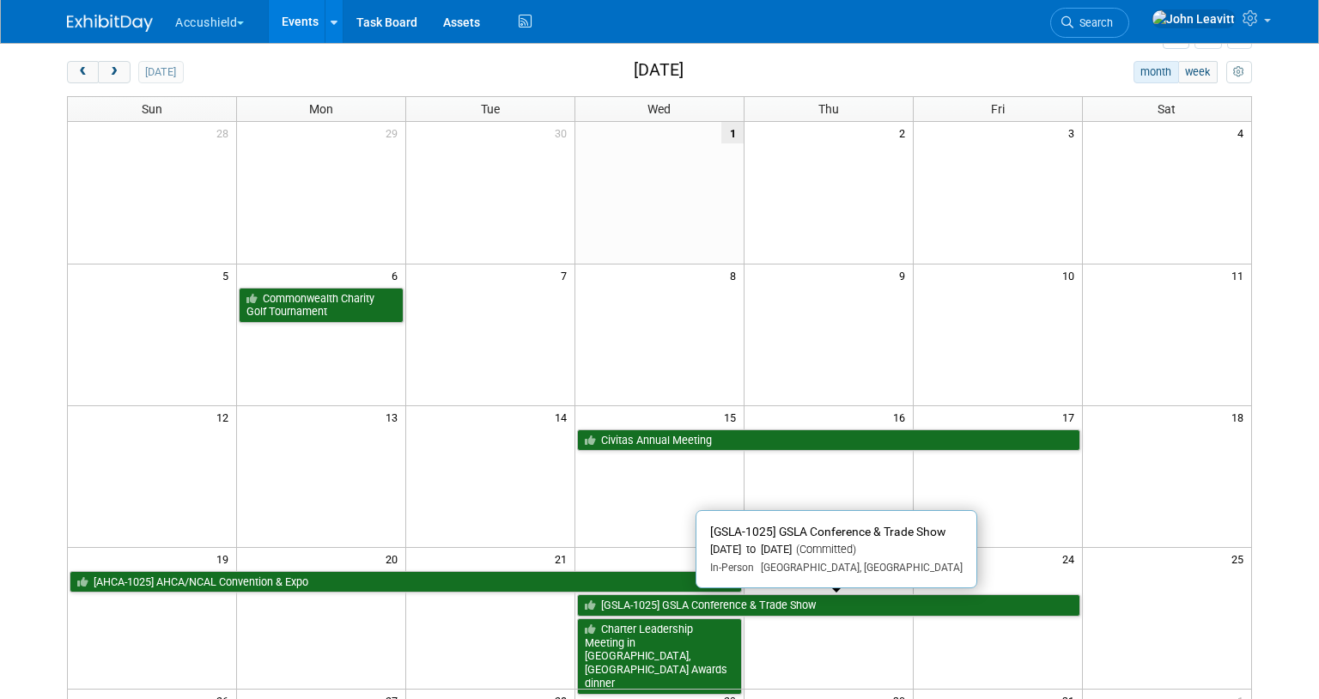
scroll to position [71, 0]
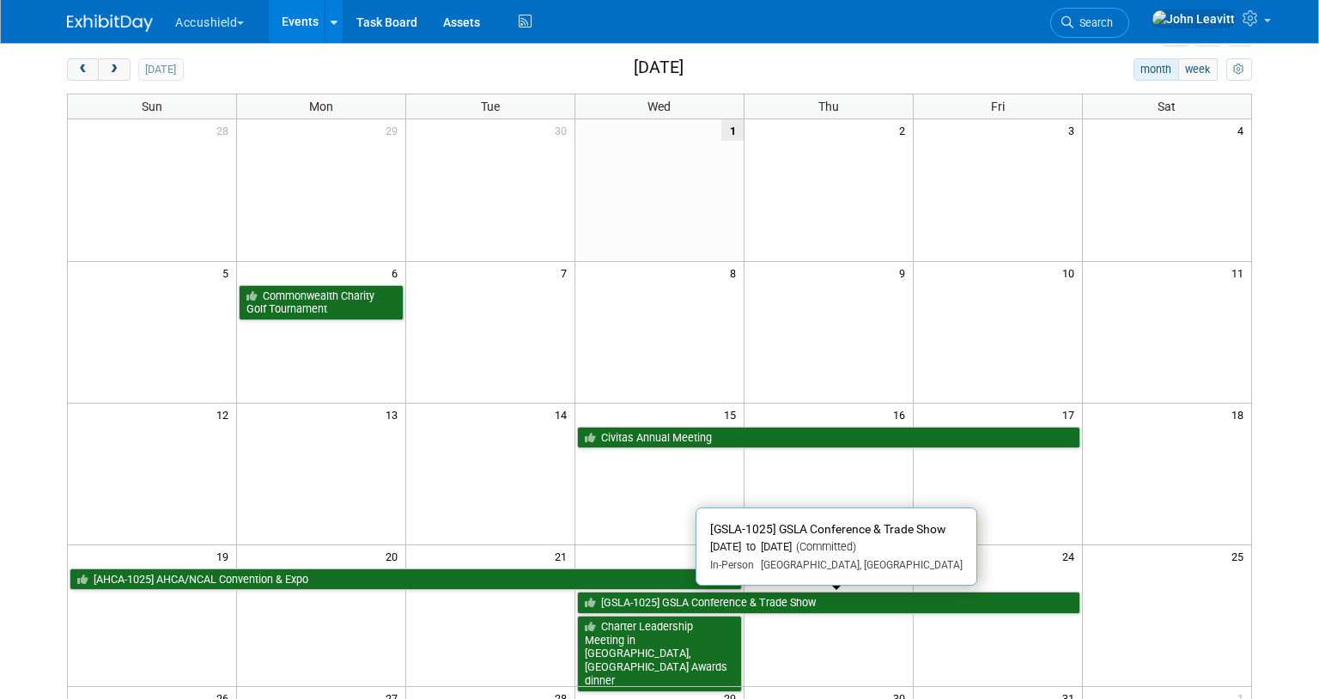
click at [653, 604] on link "[GSLA-1025] GSLA Conference & Trade Show" at bounding box center [828, 603] width 503 height 22
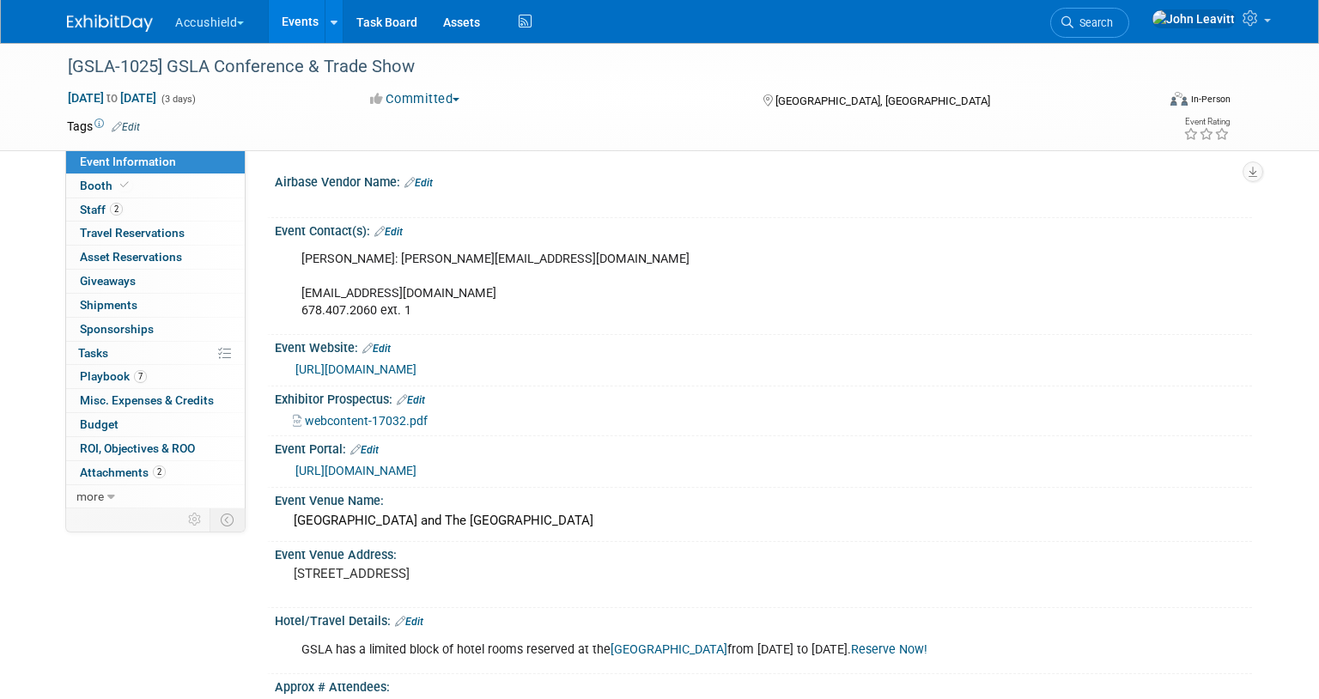
select select "Yes"
click at [92, 210] on span "Staff 2" at bounding box center [101, 210] width 43 height 14
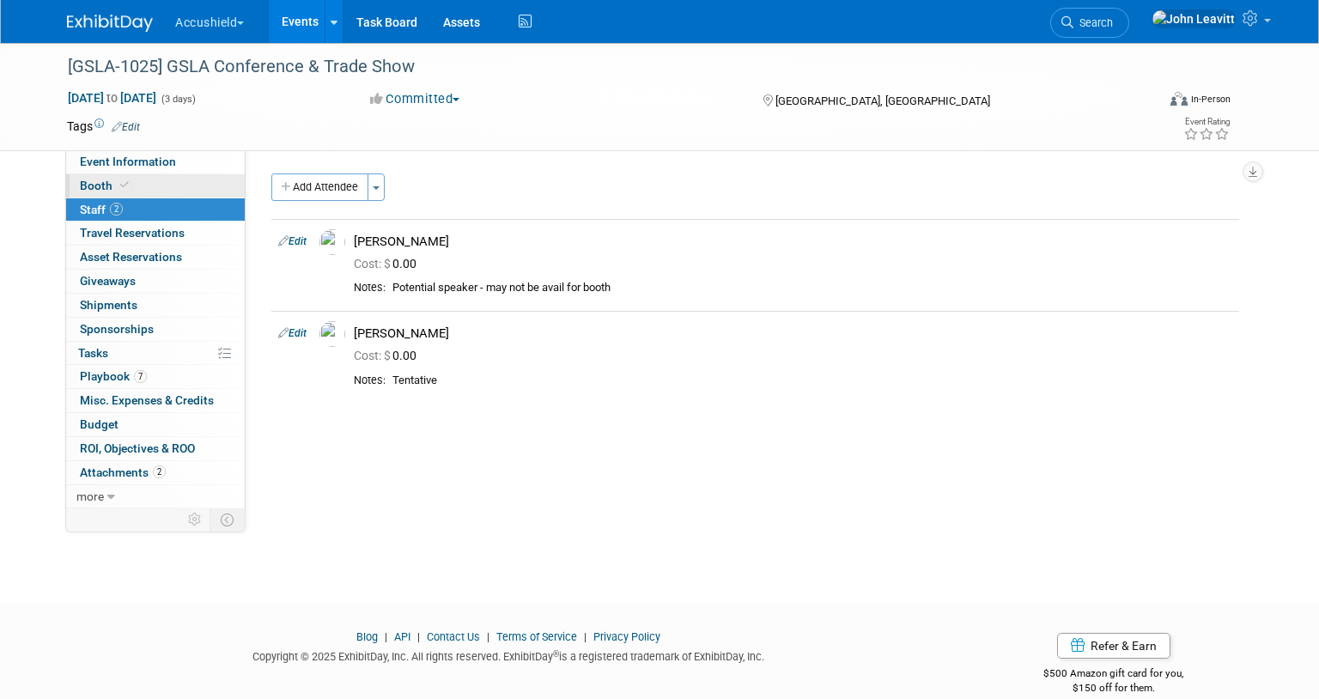
click at [107, 188] on span "Booth" at bounding box center [106, 186] width 52 height 14
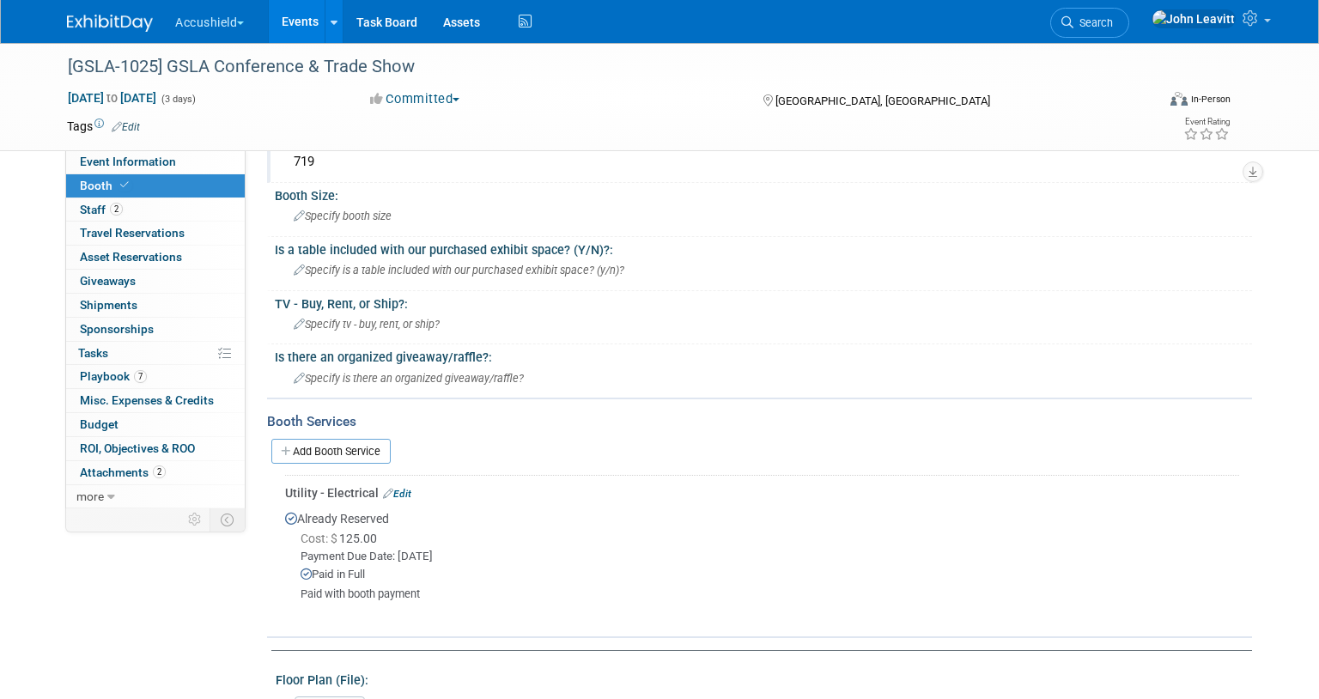
scroll to position [256, 0]
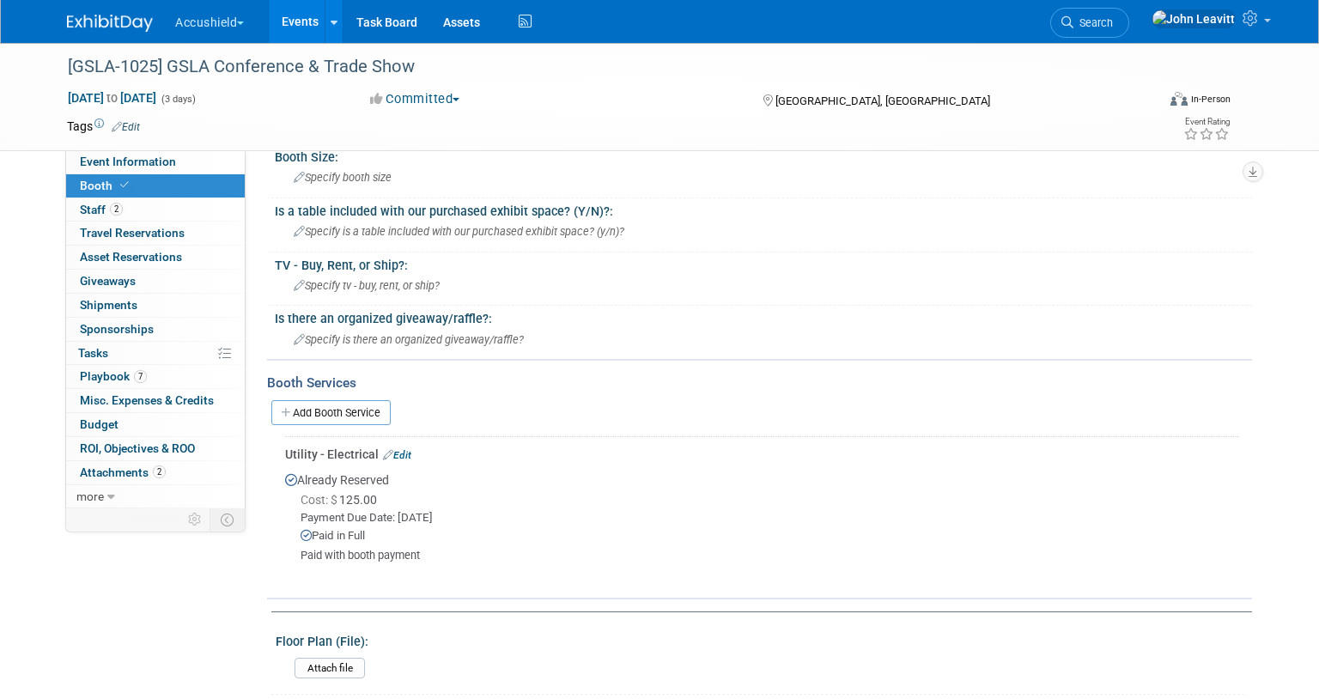
click at [118, 18] on img at bounding box center [110, 23] width 86 height 17
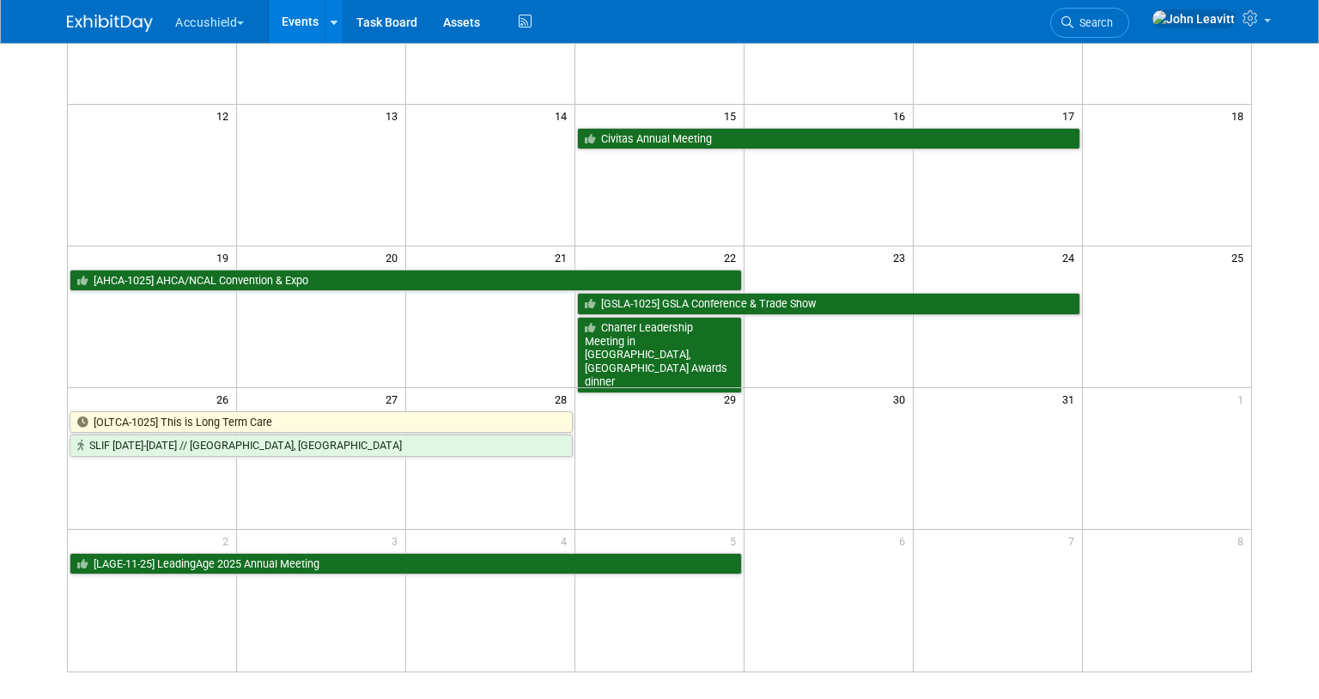
scroll to position [414, 0]
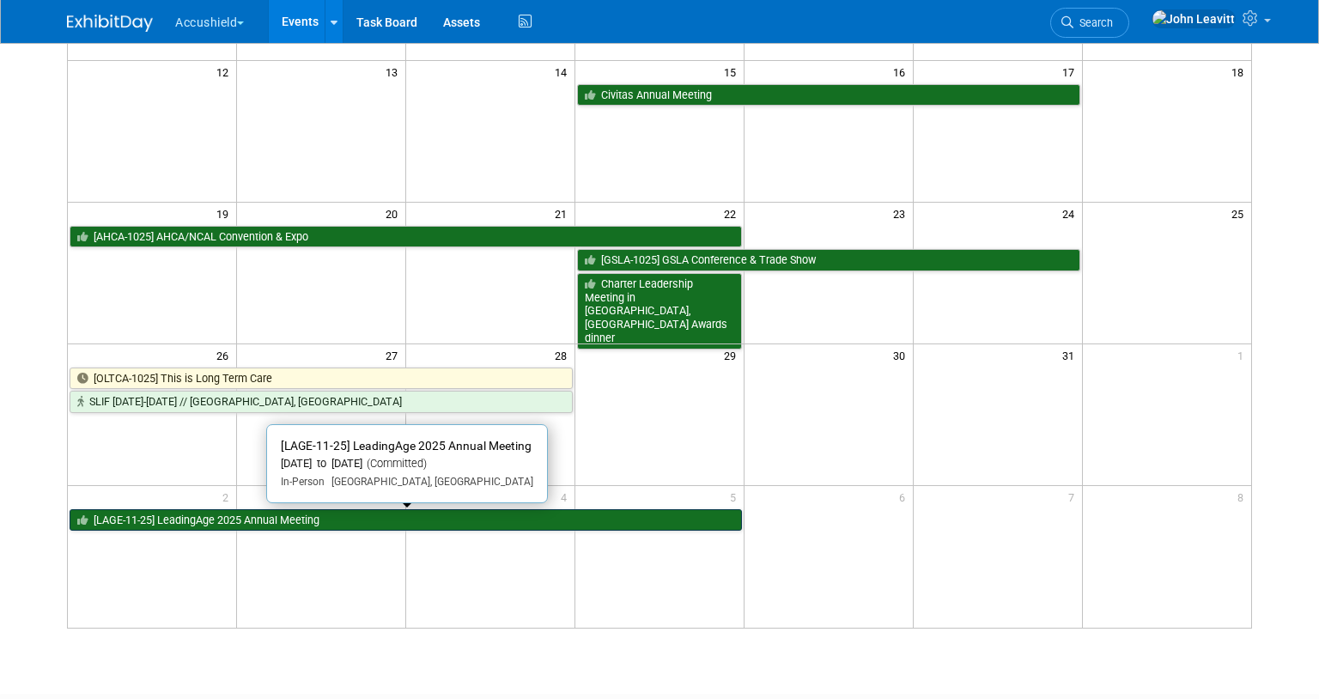
click at [271, 522] on link "[LAGE-11-25] LeadingAge 2025 Annual Meeting" at bounding box center [406, 520] width 673 height 22
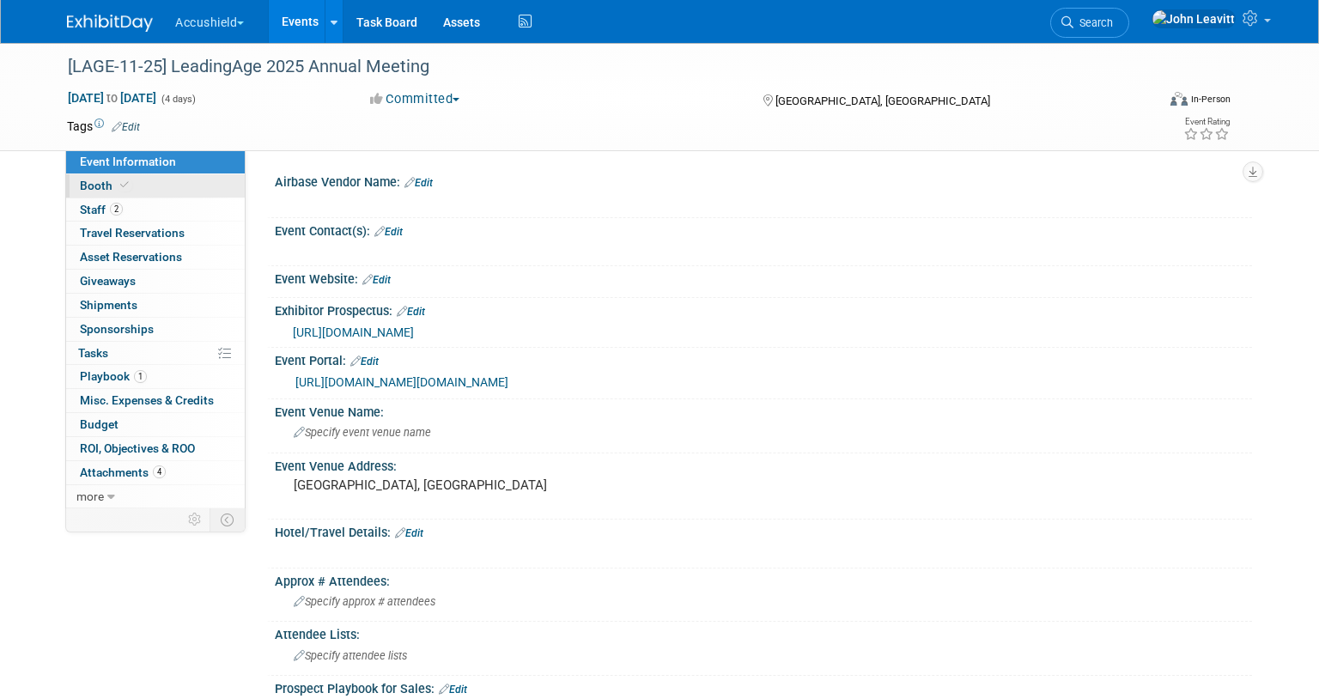
click at [101, 189] on span "Booth" at bounding box center [106, 186] width 52 height 14
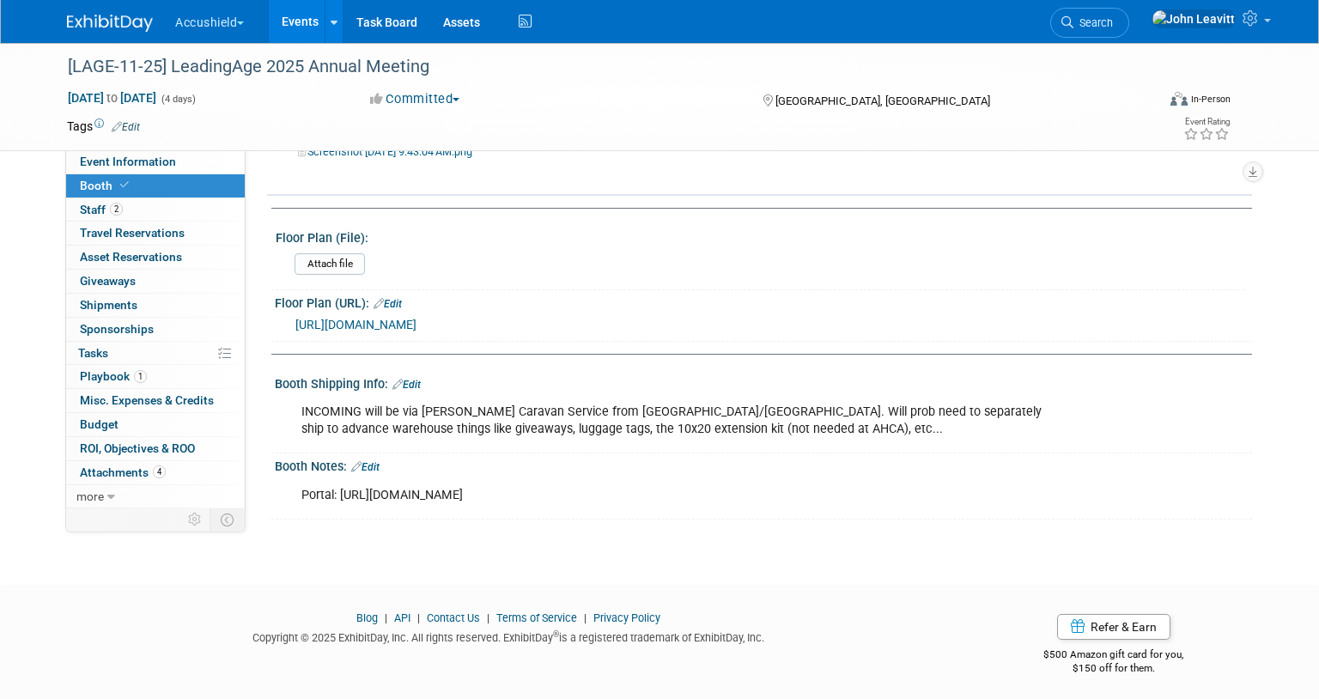
scroll to position [629, 0]
click at [103, 24] on img at bounding box center [110, 23] width 86 height 17
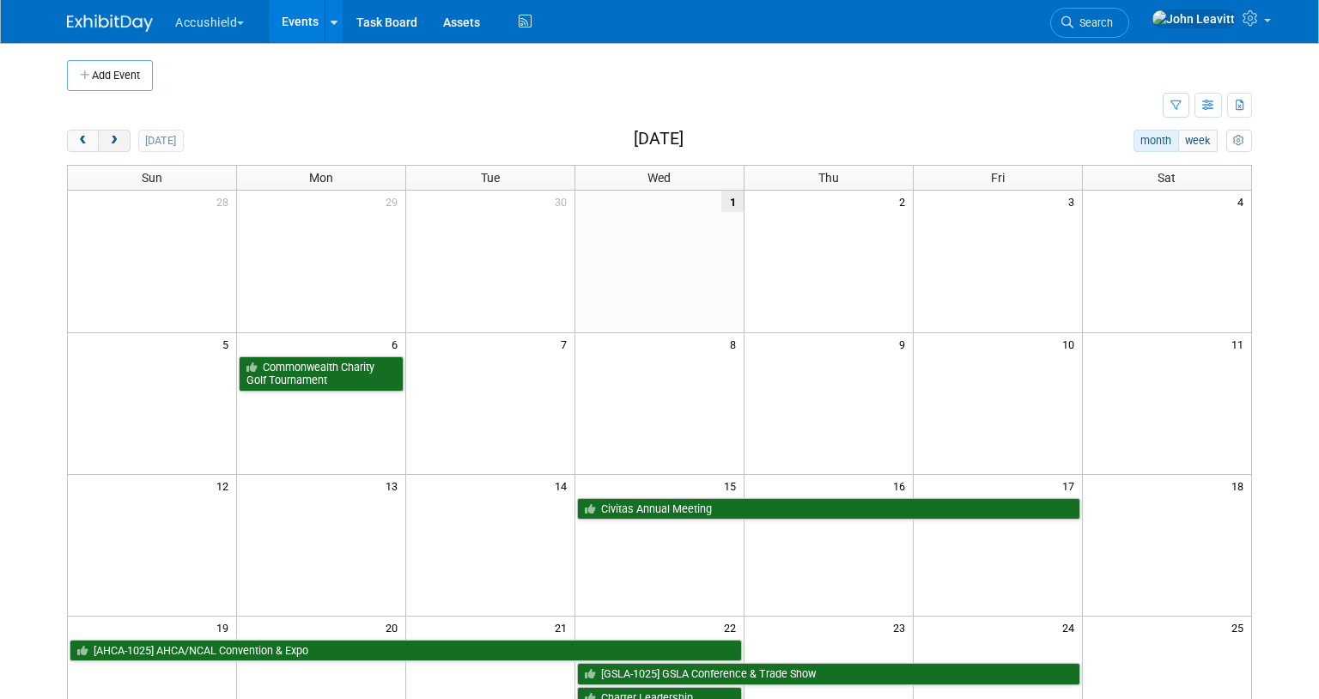
click at [110, 141] on span "next" at bounding box center [113, 141] width 13 height 11
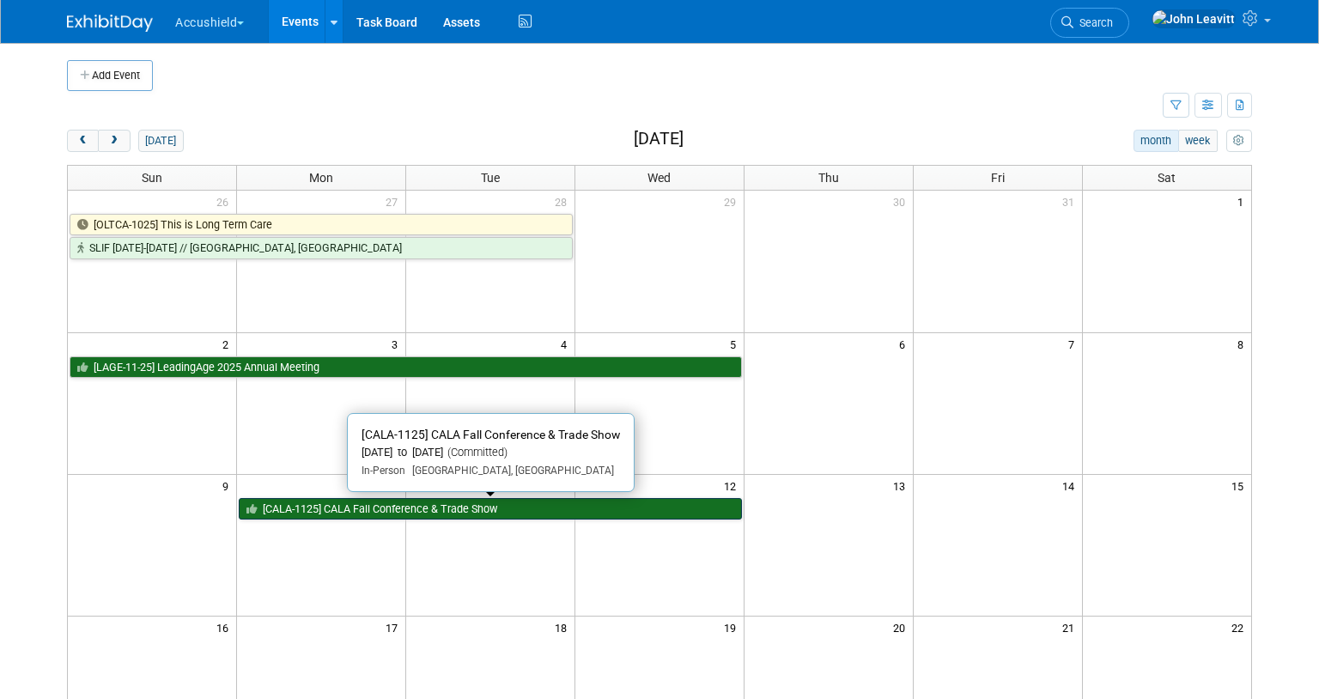
click at [296, 514] on link "[CALA-1125] CALA Fall Conference & Trade Show" at bounding box center [490, 509] width 503 height 22
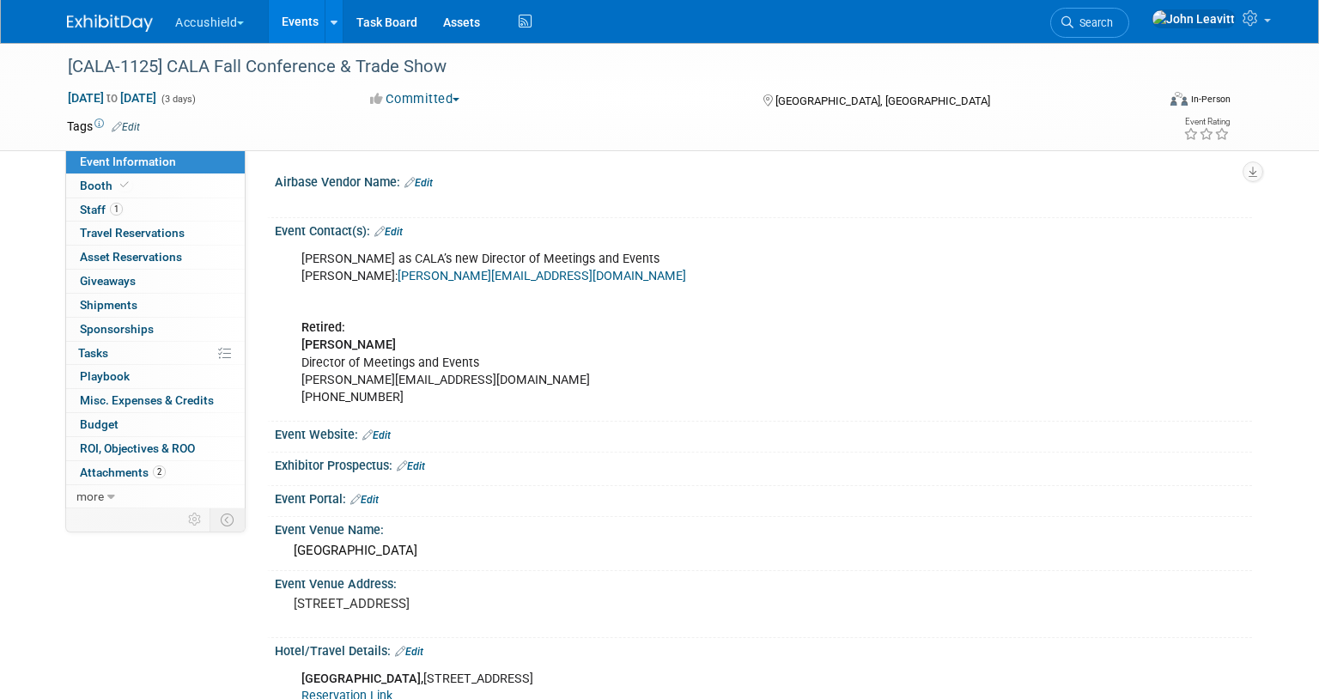
select select "Yes"
click at [105, 182] on span "Booth" at bounding box center [106, 186] width 52 height 14
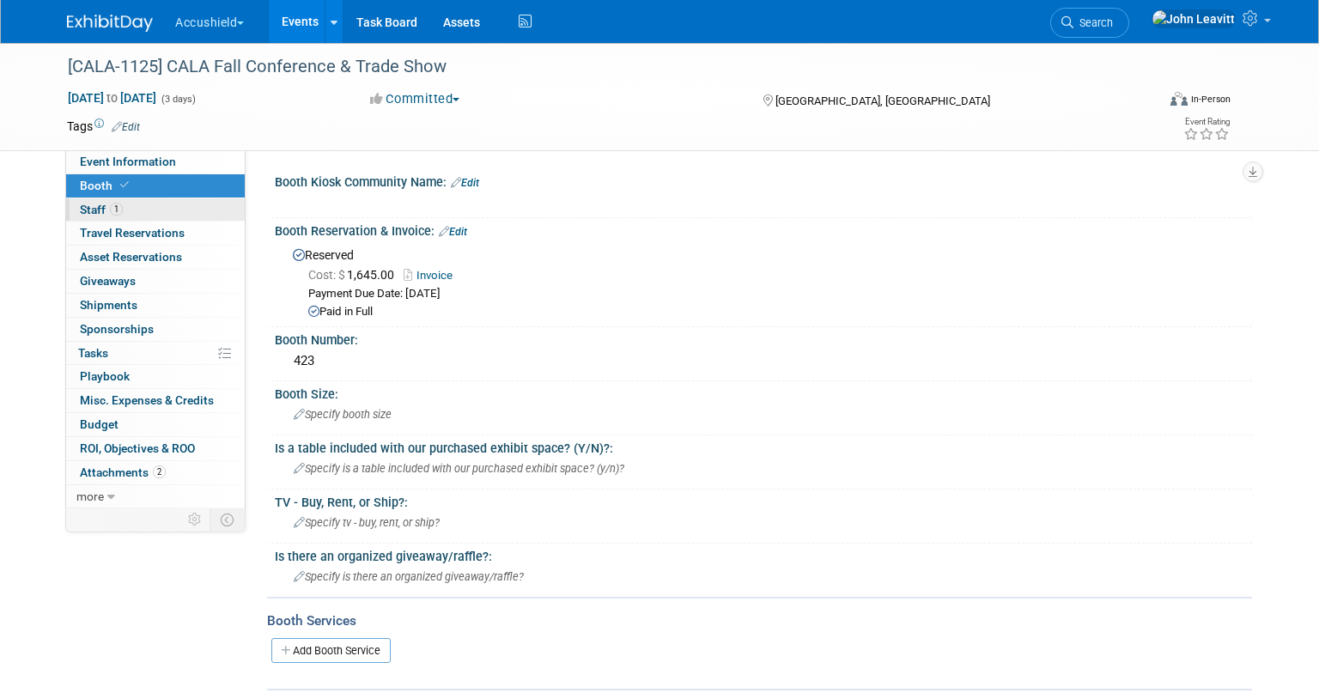
click at [145, 204] on link "1 Staff 1" at bounding box center [155, 209] width 179 height 23
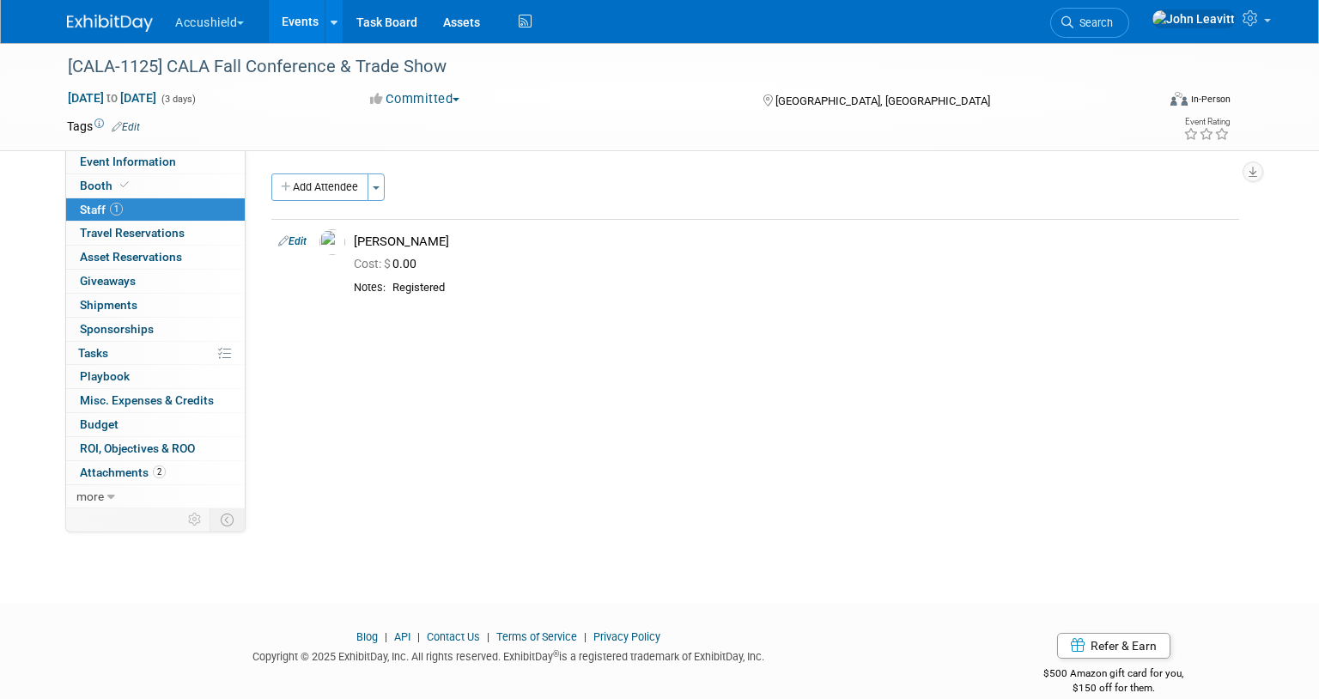
click at [120, 174] on div "Event Information Event Info" at bounding box center [155, 162] width 179 height 24
click at [120, 185] on icon at bounding box center [124, 184] width 9 height 9
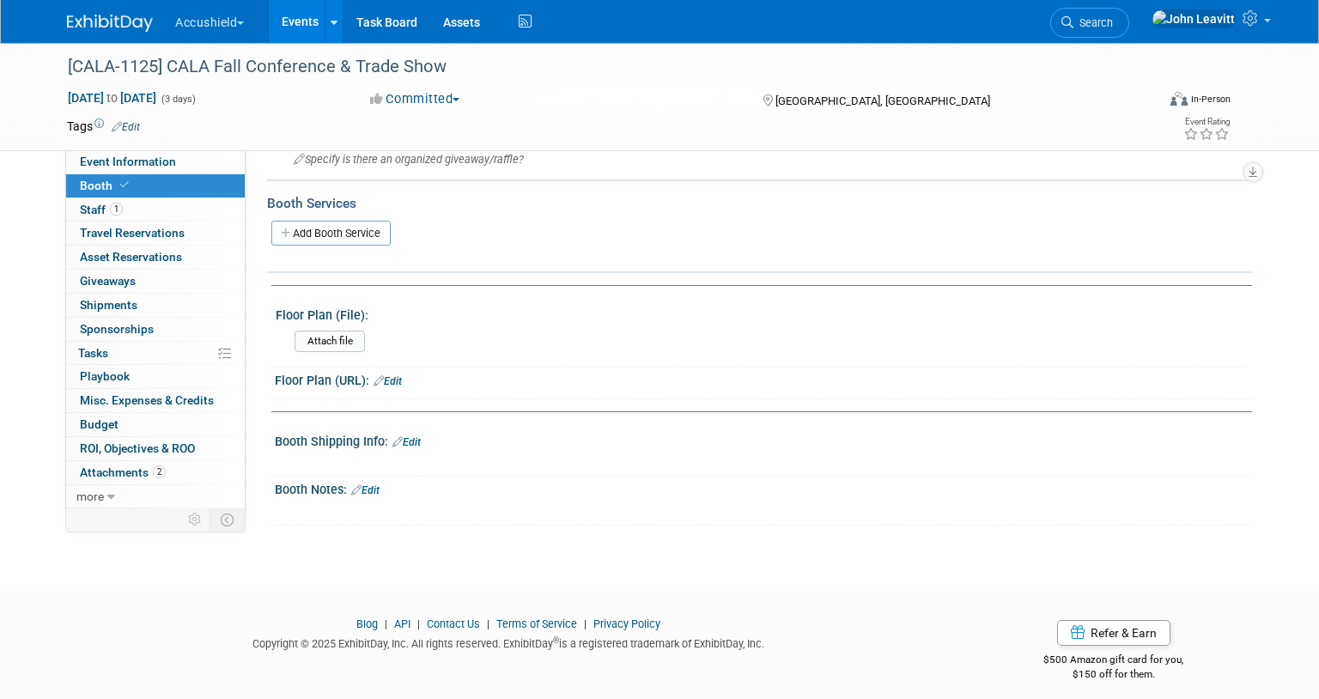
scroll to position [428, 0]
